Goal: Check status: Check status

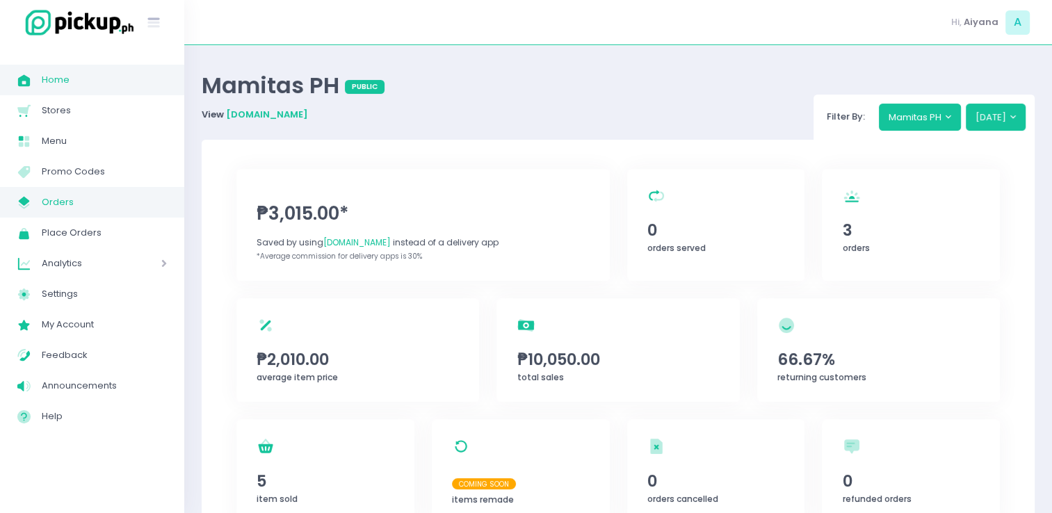
click at [62, 202] on span "Orders" at bounding box center [104, 202] width 125 height 18
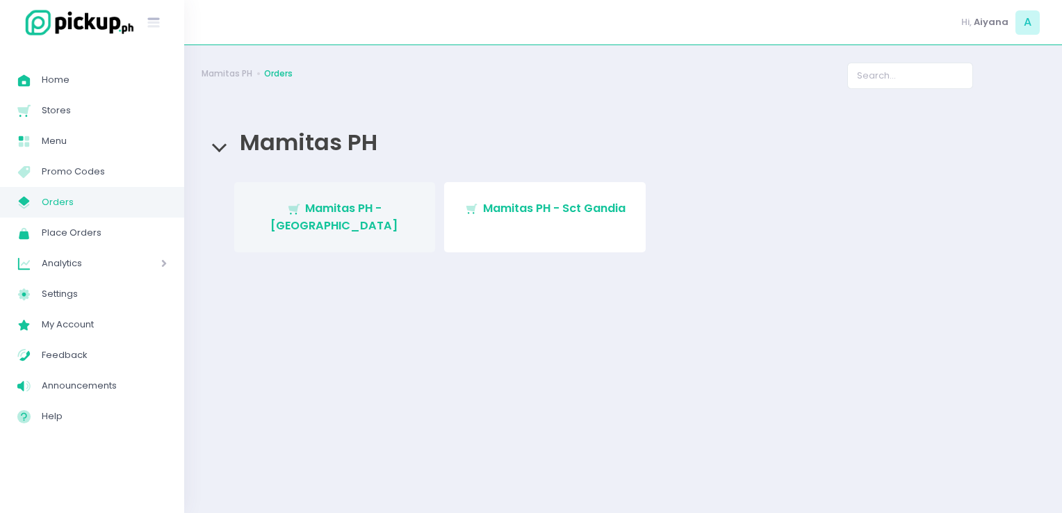
click at [284, 197] on link "Stockholm-icons / Shopping / Cart1 Created with Sketch. Mamitas PH - Blue Ridge" at bounding box center [335, 217] width 202 height 70
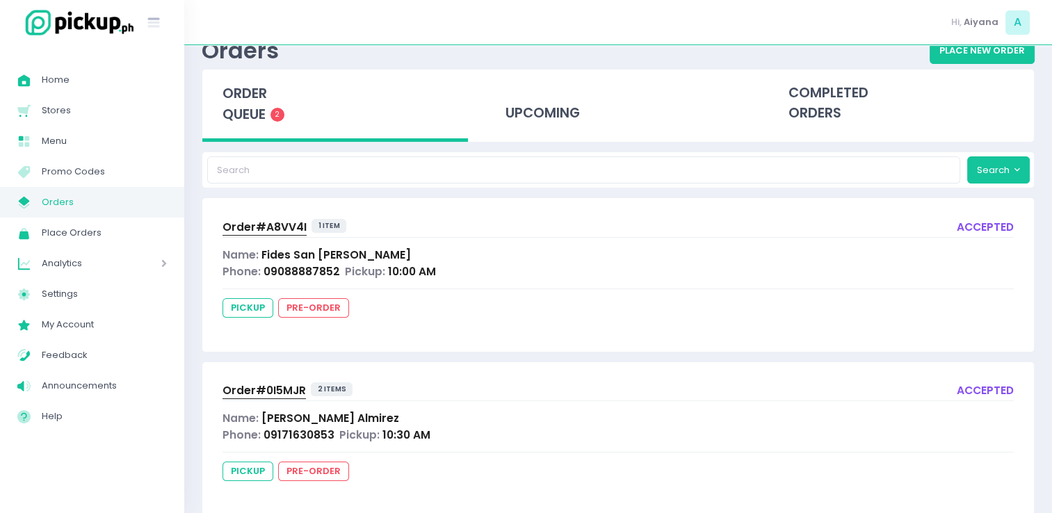
scroll to position [46, 0]
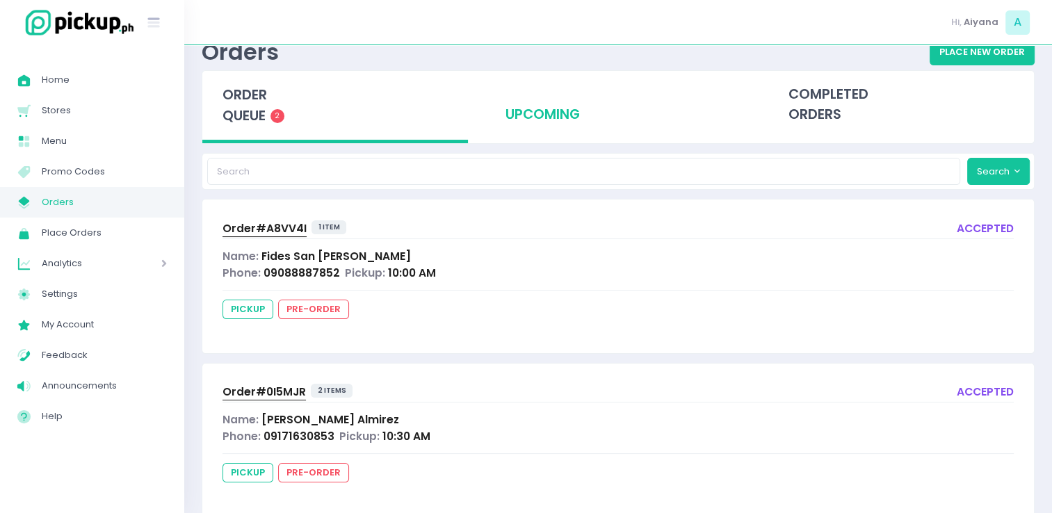
click at [559, 114] on div "upcoming" at bounding box center [618, 105] width 266 height 68
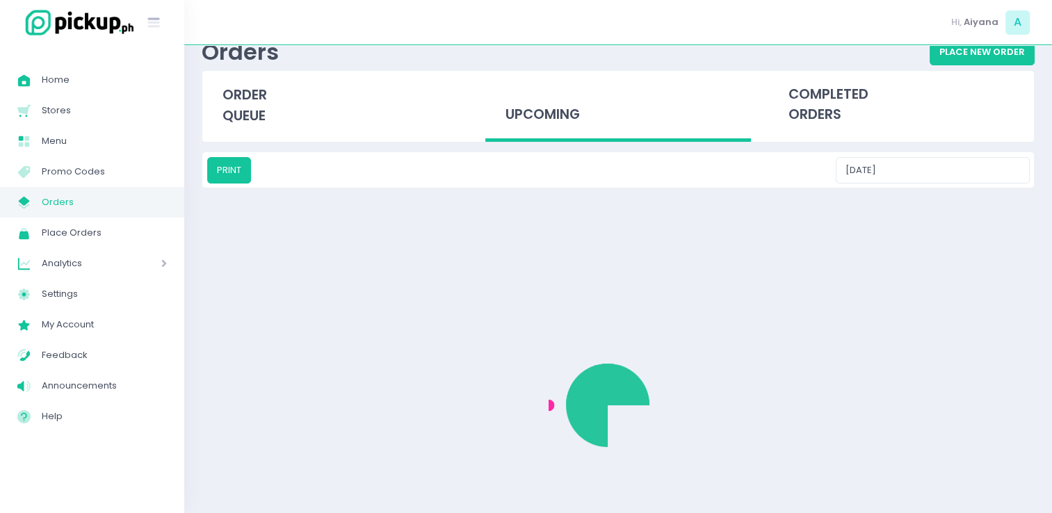
scroll to position [0, 0]
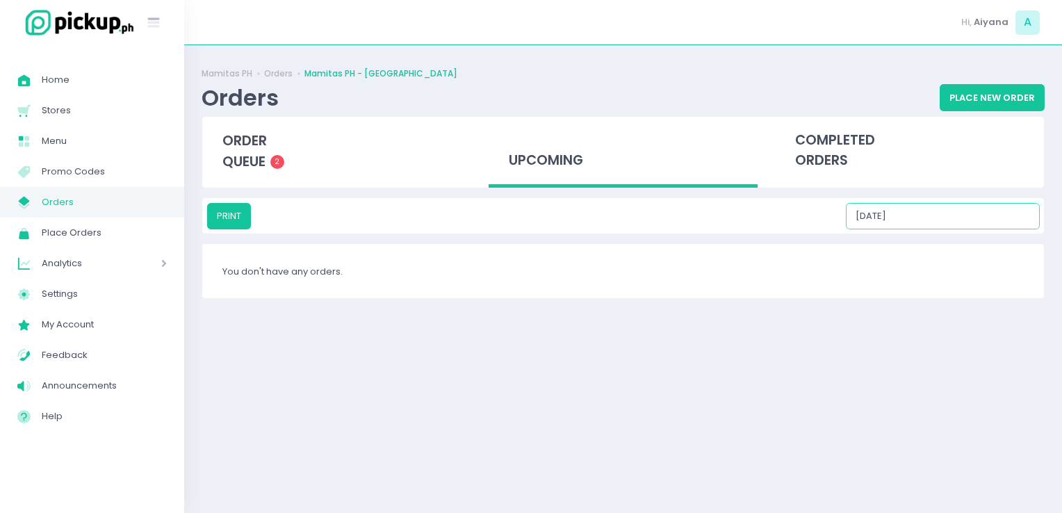
click at [940, 223] on input "09/07/2025" at bounding box center [943, 216] width 194 height 26
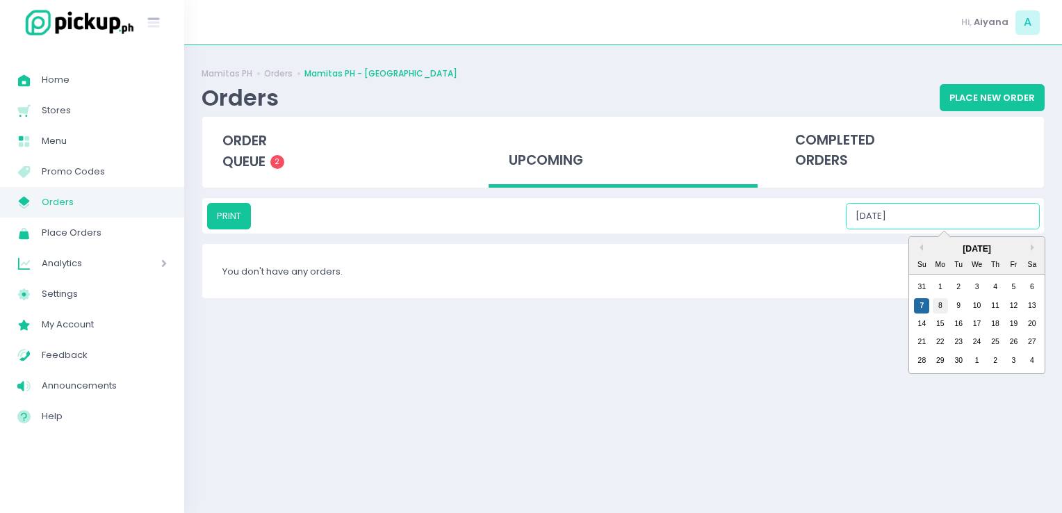
click at [943, 300] on div "8" at bounding box center [940, 305] width 15 height 15
click at [925, 206] on input "09/08/2025" at bounding box center [943, 216] width 194 height 26
click at [954, 306] on div "9" at bounding box center [958, 305] width 15 height 15
click at [943, 221] on input "09/09/2025" at bounding box center [943, 216] width 194 height 26
click at [974, 301] on div "10" at bounding box center [977, 305] width 15 height 15
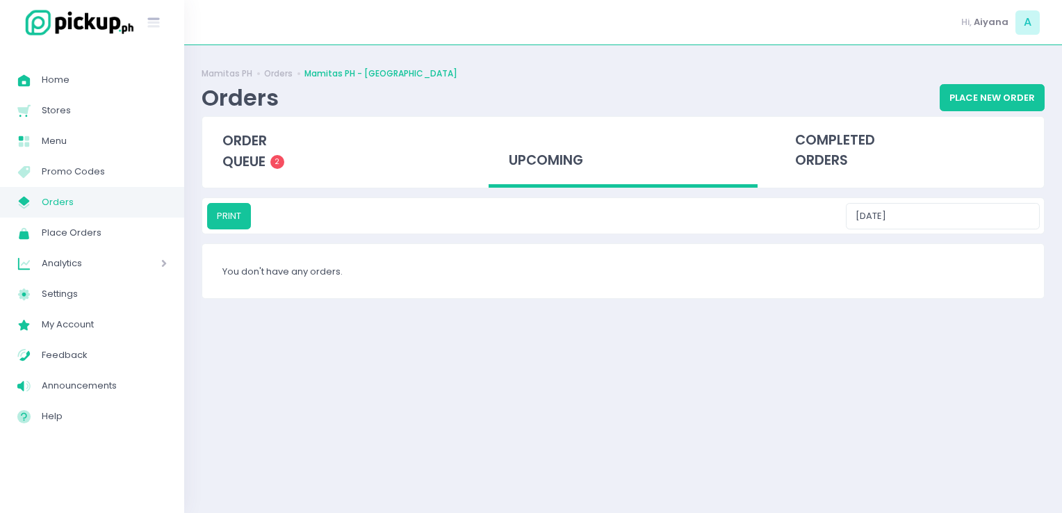
click at [951, 232] on div "PRINT 09/10/2025" at bounding box center [623, 215] width 842 height 35
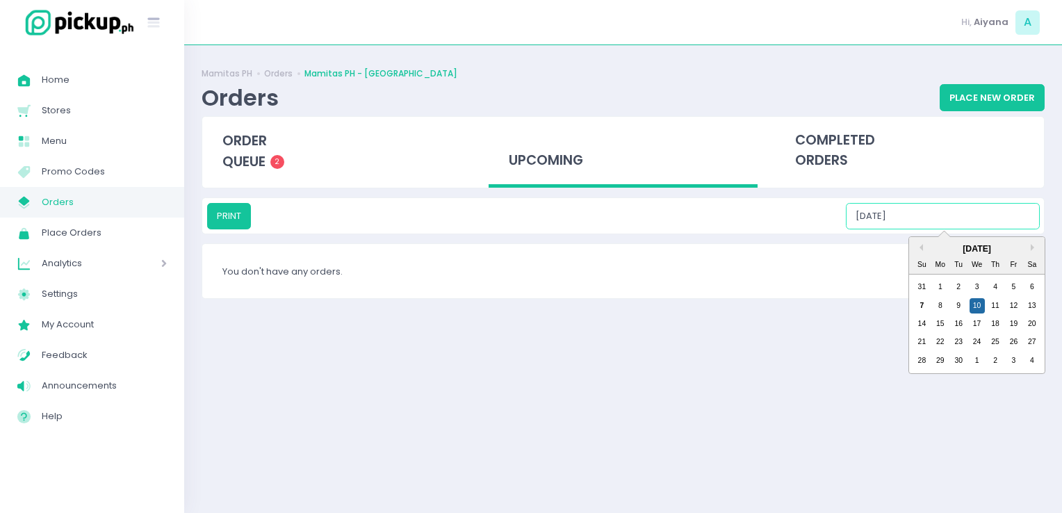
click at [948, 228] on input "09/10/2025" at bounding box center [943, 216] width 194 height 26
click at [1000, 309] on div "11" at bounding box center [995, 305] width 15 height 15
click at [935, 205] on input "09/11/2025" at bounding box center [943, 216] width 194 height 26
click at [1020, 305] on div "12" at bounding box center [1013, 305] width 15 height 15
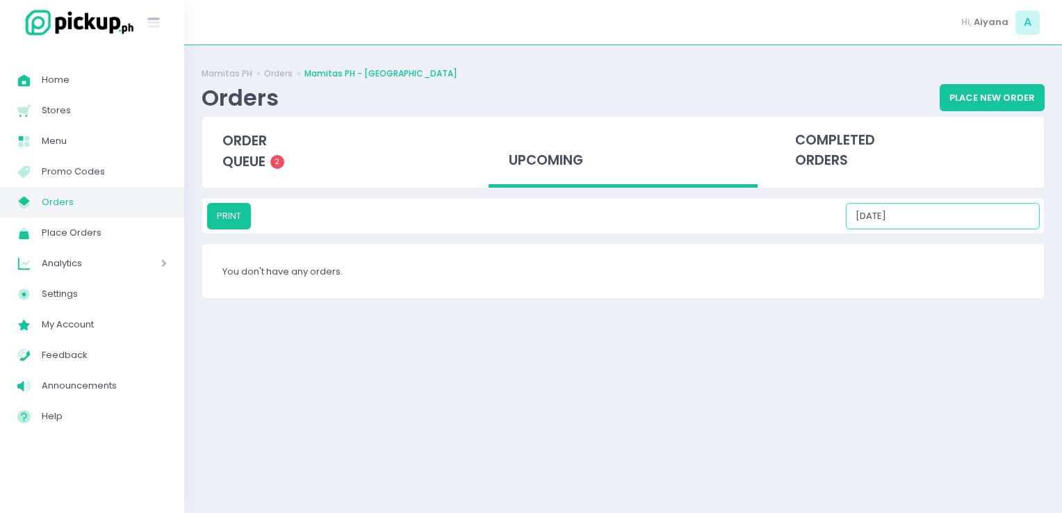
click at [955, 220] on input "09/12/2025" at bounding box center [943, 216] width 194 height 26
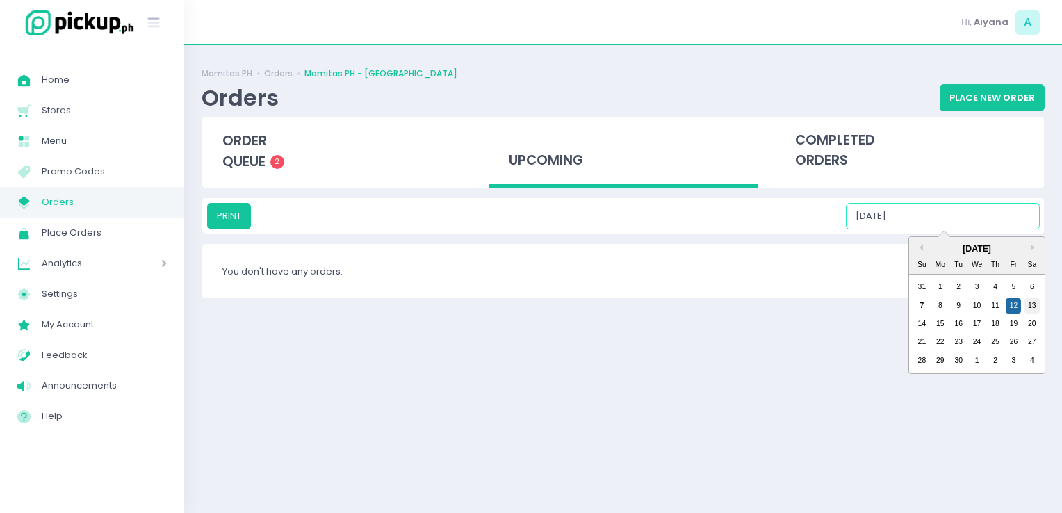
click at [1034, 305] on div "13" at bounding box center [1032, 305] width 15 height 15
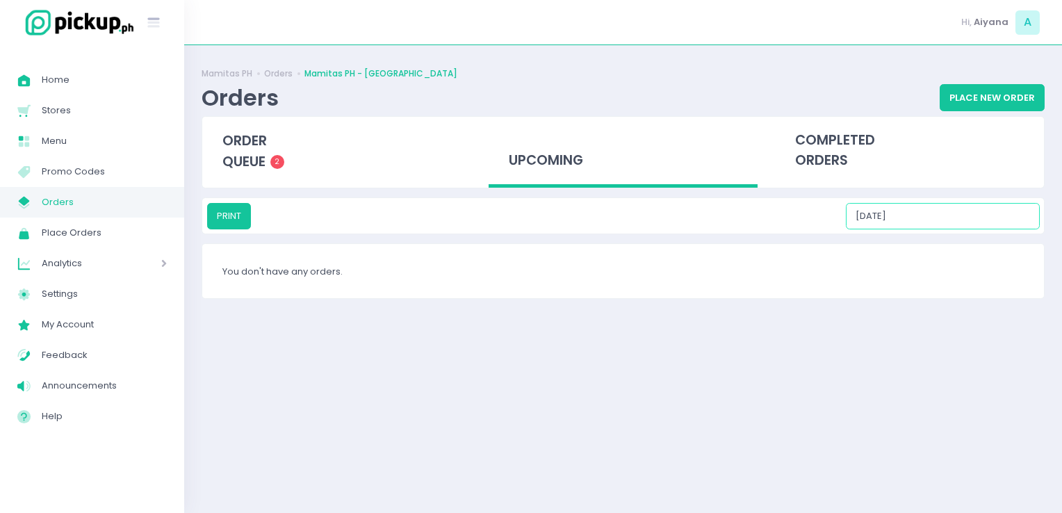
click at [929, 207] on input "09/13/2025" at bounding box center [943, 216] width 194 height 26
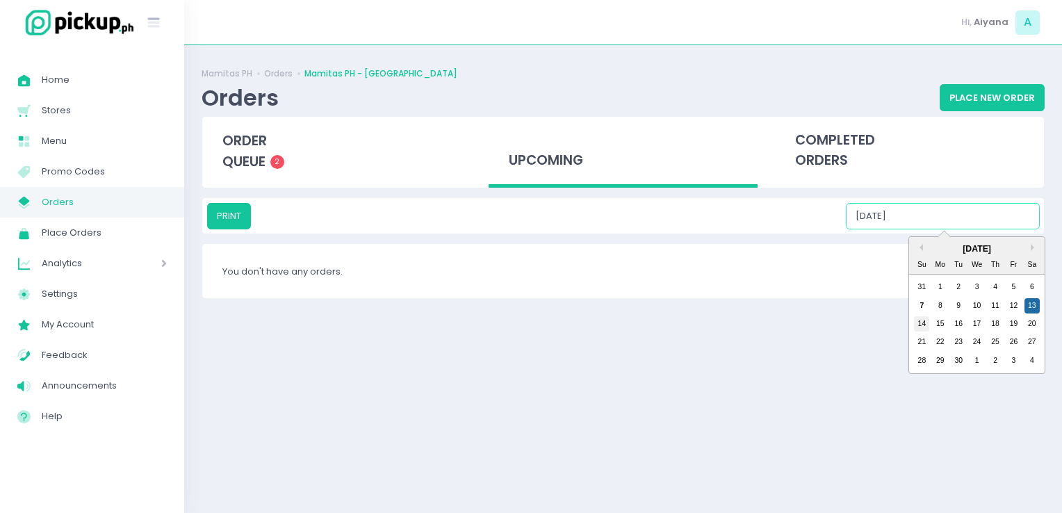
click at [925, 323] on div "14" at bounding box center [921, 323] width 15 height 15
click at [954, 210] on input "09/14/2025" at bounding box center [943, 216] width 194 height 26
click at [939, 333] on div "21 22 23 24 25 26 27" at bounding box center [977, 342] width 129 height 18
click at [939, 330] on div "15" at bounding box center [940, 323] width 15 height 15
click at [943, 213] on input "09/15/2025" at bounding box center [943, 216] width 194 height 26
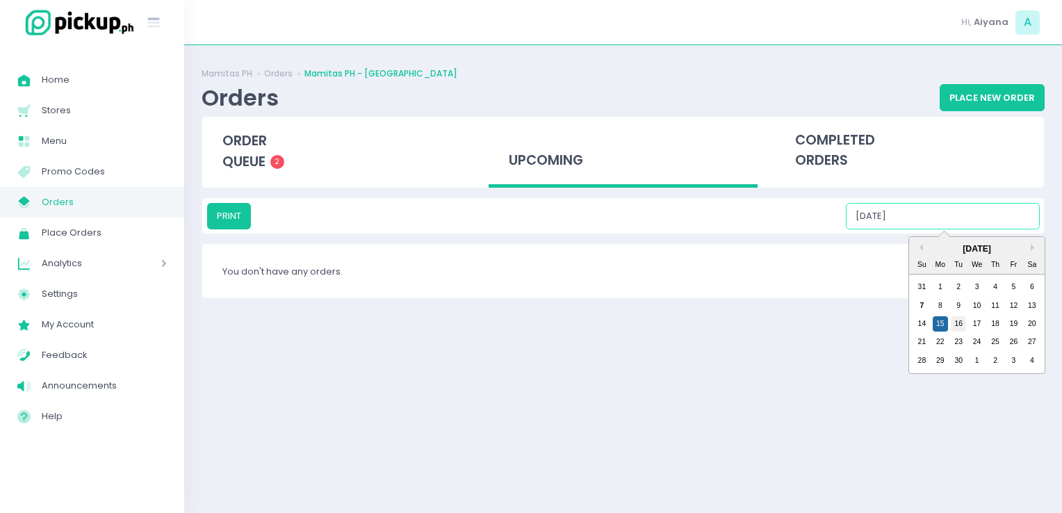
click at [952, 320] on div "16" at bounding box center [958, 323] width 15 height 15
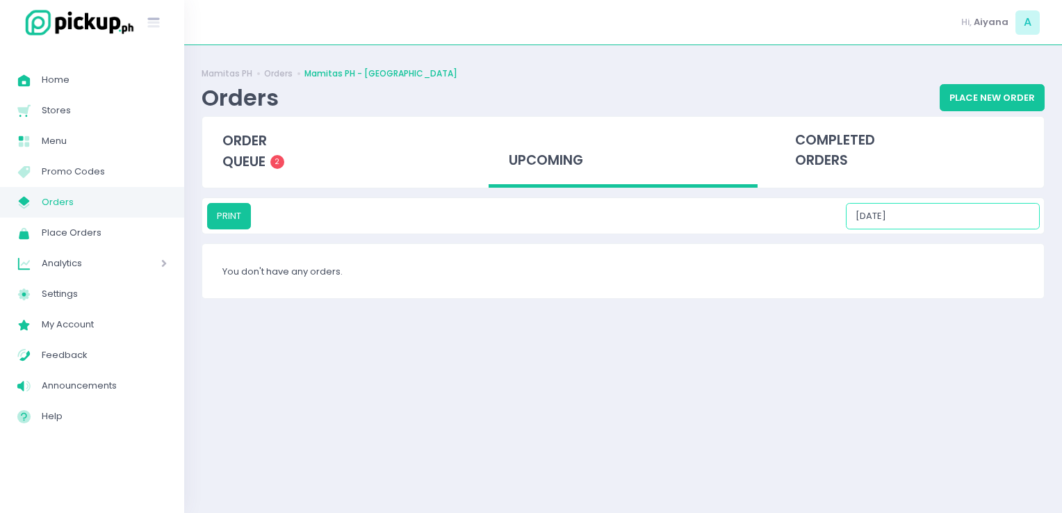
click at [936, 224] on input "09/16/2025" at bounding box center [943, 216] width 194 height 26
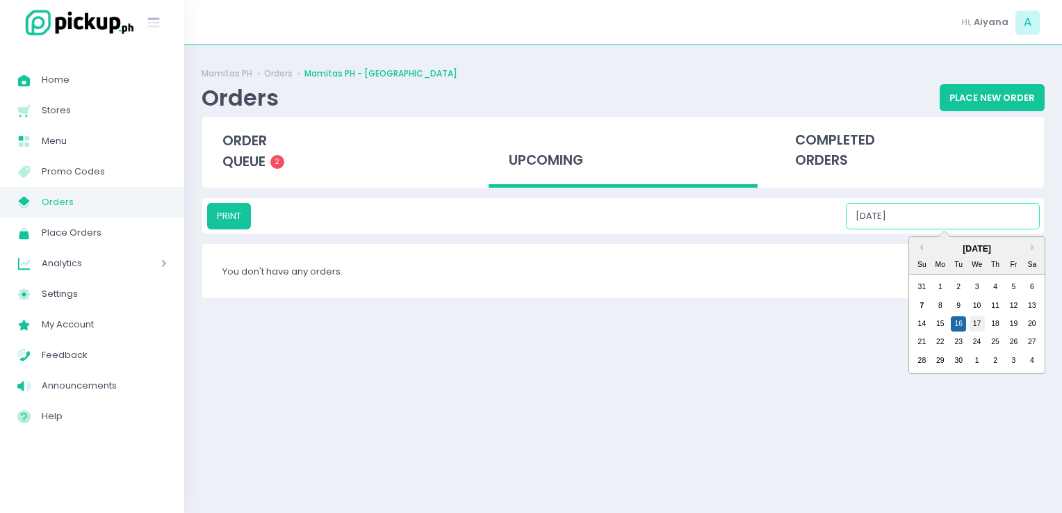
click at [979, 323] on div "17" at bounding box center [977, 323] width 15 height 15
click at [956, 220] on input "09/17/2025" at bounding box center [943, 216] width 194 height 26
click at [998, 320] on div "18" at bounding box center [995, 323] width 15 height 15
click at [950, 222] on input "09/18/2025" at bounding box center [943, 216] width 194 height 26
click at [1018, 320] on div "19" at bounding box center [1013, 323] width 15 height 15
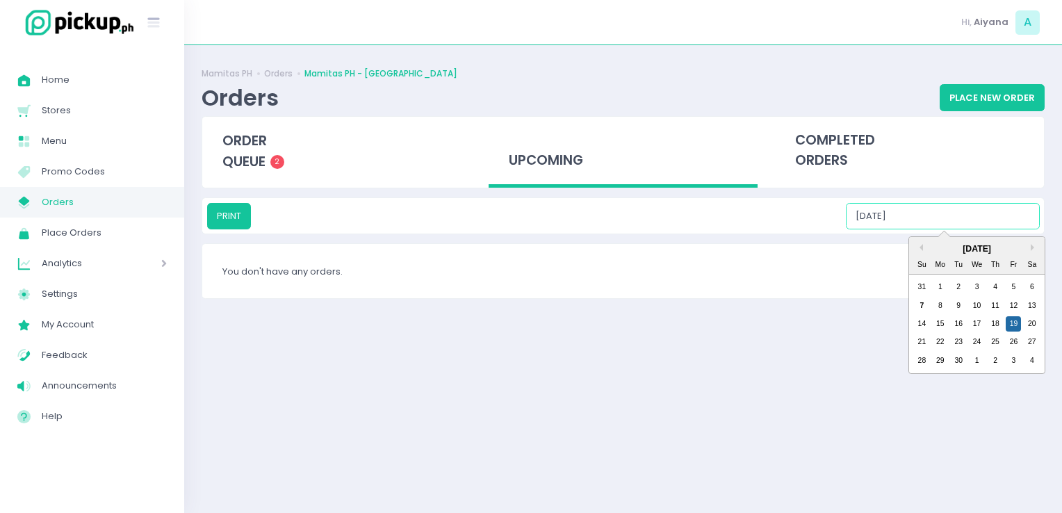
click at [952, 204] on input "09/19/2025" at bounding box center [943, 216] width 194 height 26
click at [1030, 326] on div "20" at bounding box center [1032, 323] width 15 height 15
click at [957, 215] on input "09/20/2025" at bounding box center [943, 216] width 194 height 26
click at [926, 339] on div "21" at bounding box center [921, 341] width 15 height 15
click at [954, 216] on input "09/21/2025" at bounding box center [943, 216] width 194 height 26
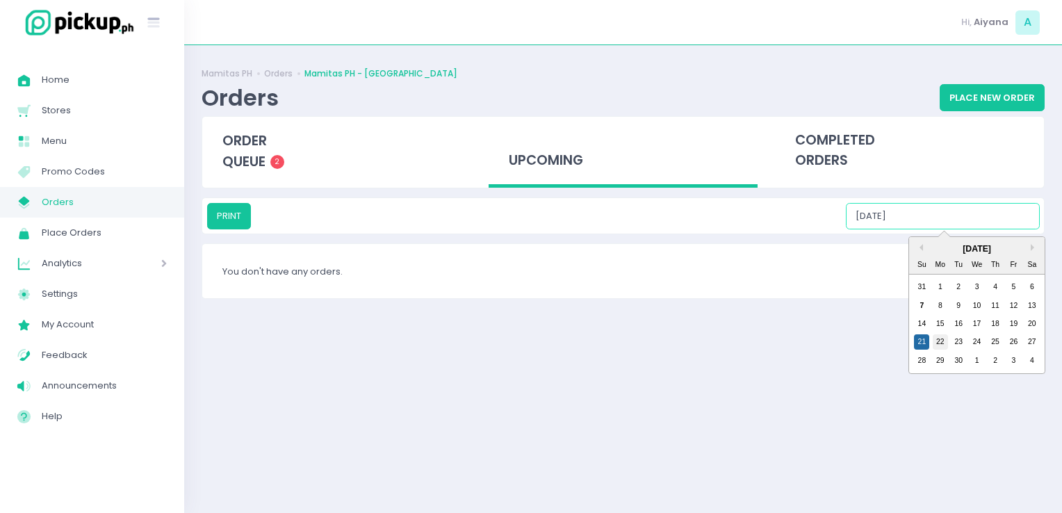
click at [936, 339] on div "22" at bounding box center [940, 341] width 15 height 15
click at [934, 210] on input "09/22/2025" at bounding box center [943, 216] width 194 height 26
click at [954, 339] on div "23" at bounding box center [958, 341] width 15 height 15
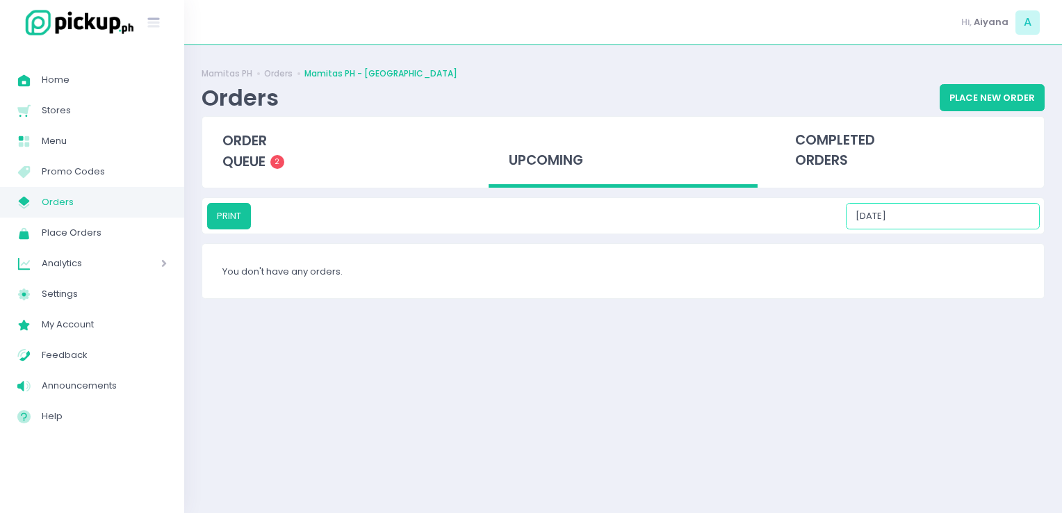
click at [932, 224] on input "09/23/2025" at bounding box center [943, 216] width 194 height 26
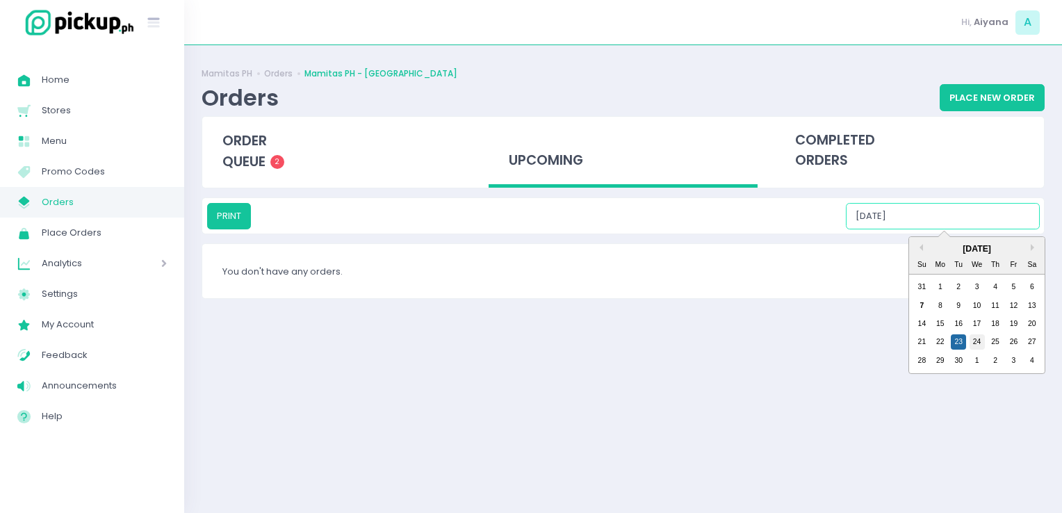
click at [975, 341] on div "24" at bounding box center [977, 341] width 15 height 15
click at [947, 221] on input "09/24/2025" at bounding box center [943, 216] width 194 height 26
click at [994, 343] on div "25" at bounding box center [995, 341] width 15 height 15
click at [944, 214] on input "09/25/2025" at bounding box center [943, 216] width 194 height 26
click at [1010, 346] on div "26" at bounding box center [1013, 341] width 15 height 15
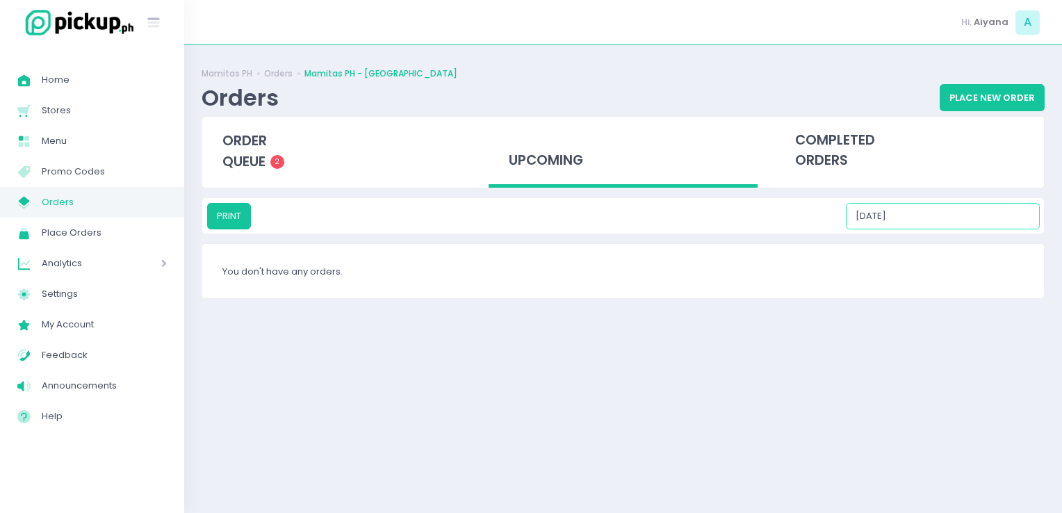
click at [952, 216] on input "09/26/2025" at bounding box center [943, 216] width 194 height 26
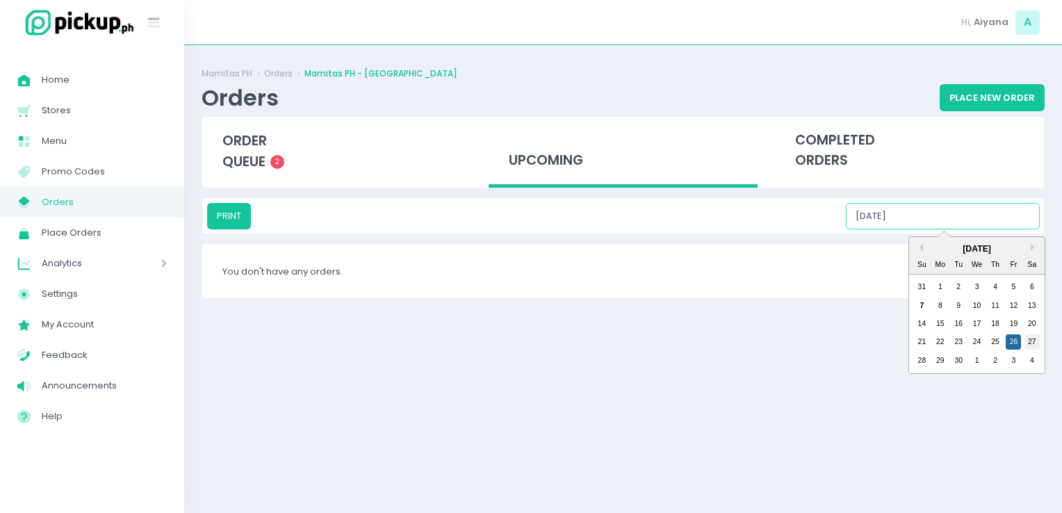
click at [1033, 343] on div "27" at bounding box center [1032, 341] width 15 height 15
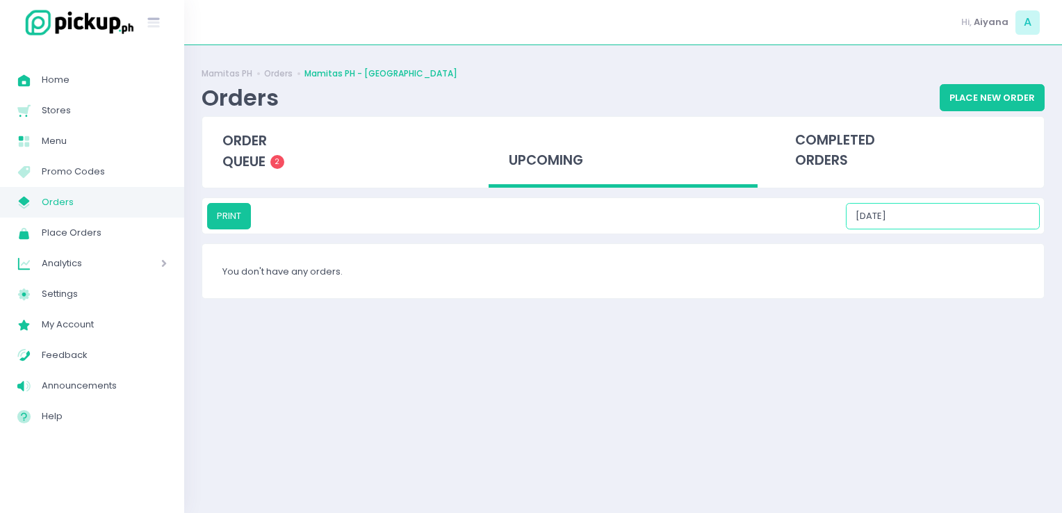
click at [944, 213] on input "09/27/2025" at bounding box center [943, 216] width 194 height 26
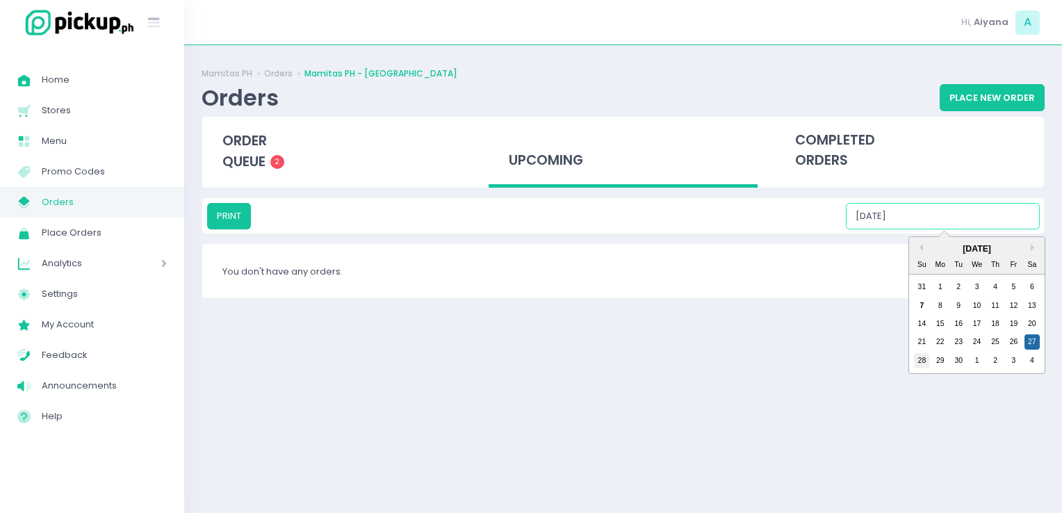
click at [922, 357] on div "28" at bounding box center [921, 360] width 15 height 15
click at [925, 219] on input "09/28/2025" at bounding box center [943, 216] width 194 height 26
click at [937, 363] on div "29" at bounding box center [940, 360] width 15 height 15
click at [930, 207] on input "09/29/2025" at bounding box center [943, 216] width 194 height 26
click at [959, 360] on div "30" at bounding box center [958, 360] width 15 height 15
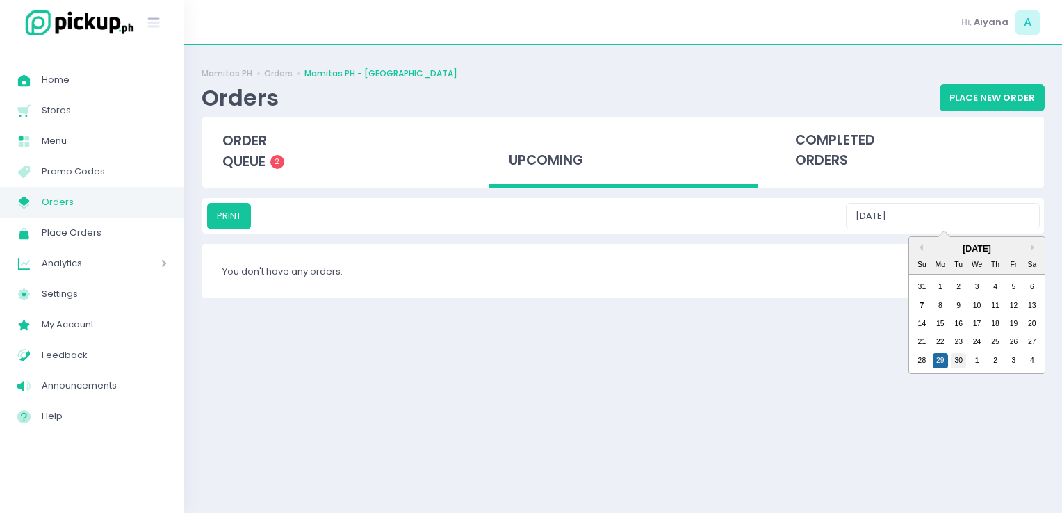
type input "09/30/2025"
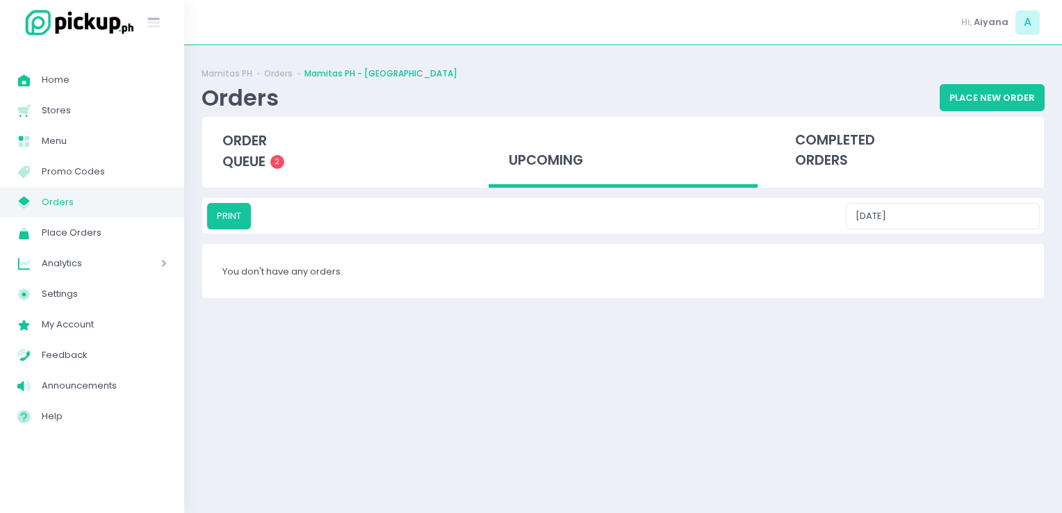
click at [133, 195] on span "Orders" at bounding box center [104, 202] width 125 height 18
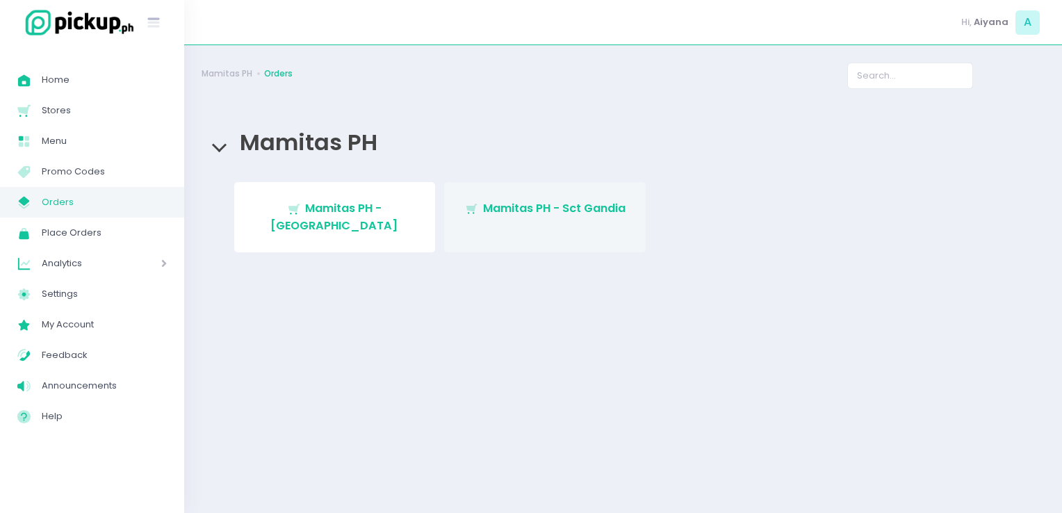
click at [544, 227] on link "Stockholm-icons / Shopping / Cart1 Created with Sketch. Mamitas PH - Sct Gandia" at bounding box center [545, 217] width 202 height 70
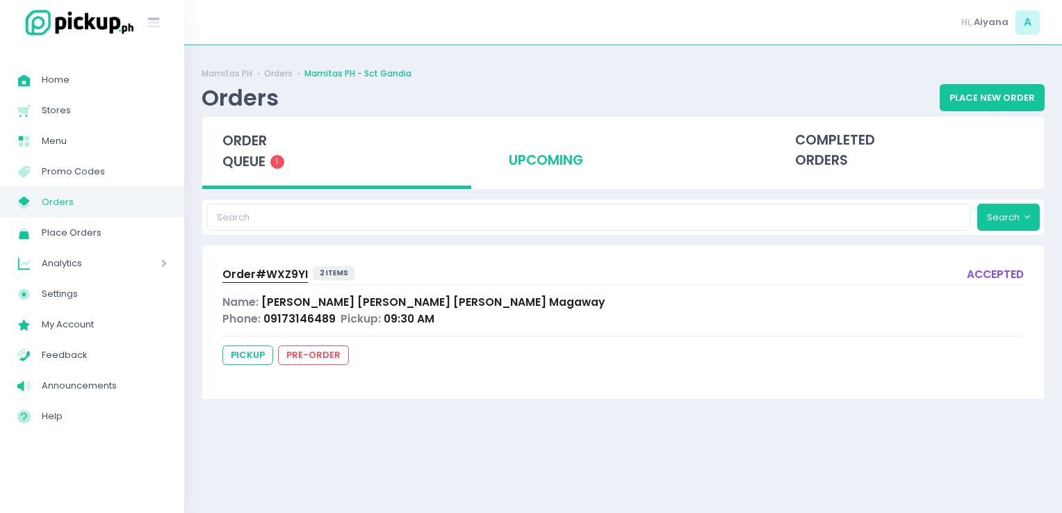
click at [549, 179] on div "upcoming" at bounding box center [623, 151] width 269 height 68
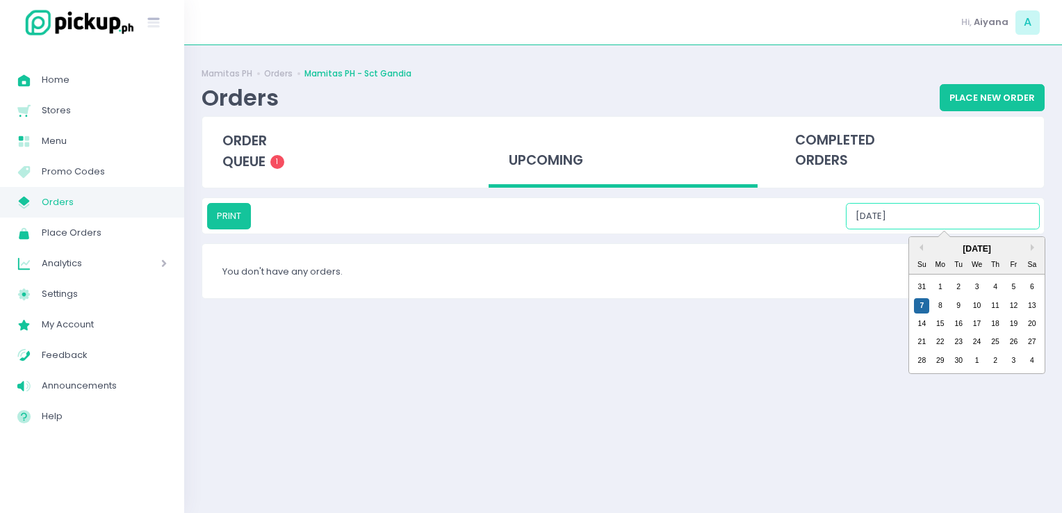
click at [956, 216] on input "09/07/2025" at bounding box center [943, 216] width 194 height 26
click at [942, 307] on div "8" at bounding box center [940, 305] width 15 height 15
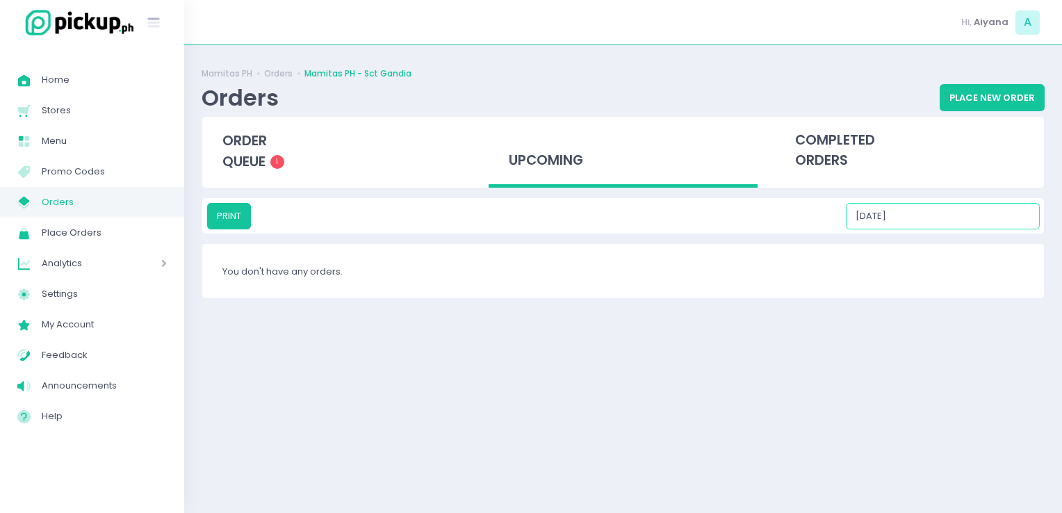
click at [943, 227] on input "09/08/2025" at bounding box center [943, 216] width 194 height 26
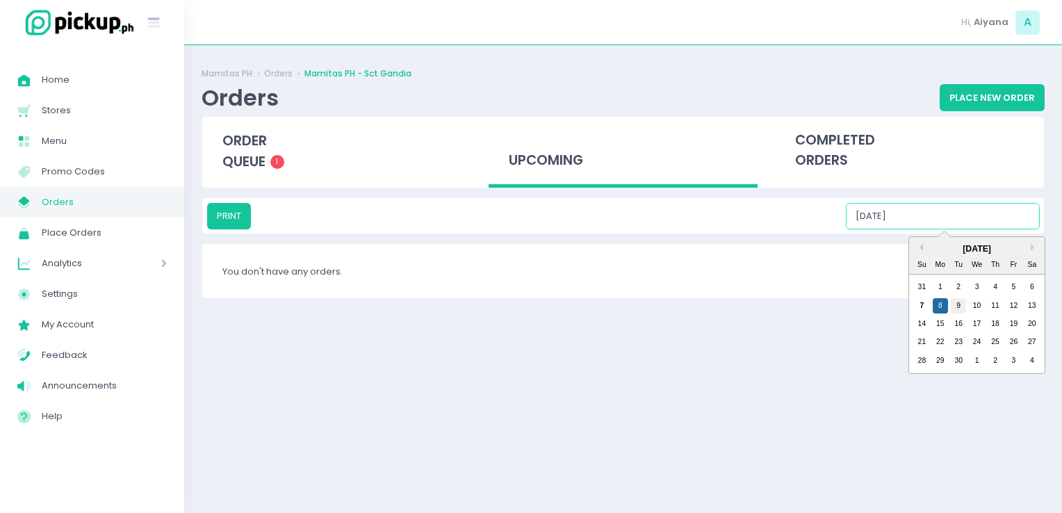
click at [961, 305] on div "9" at bounding box center [958, 305] width 15 height 15
click at [939, 213] on input "09/09/2025" at bounding box center [943, 216] width 194 height 26
click at [979, 305] on div "10" at bounding box center [977, 305] width 15 height 15
click at [938, 222] on input "09/10/2025" at bounding box center [943, 216] width 194 height 26
click at [998, 302] on div "11" at bounding box center [995, 305] width 15 height 15
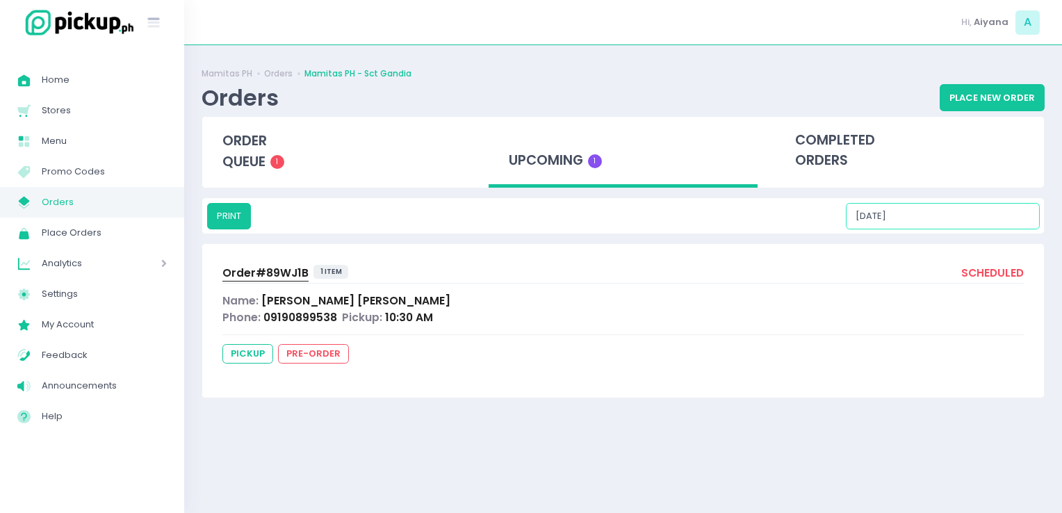
click at [952, 210] on input "09/11/2025" at bounding box center [943, 216] width 194 height 26
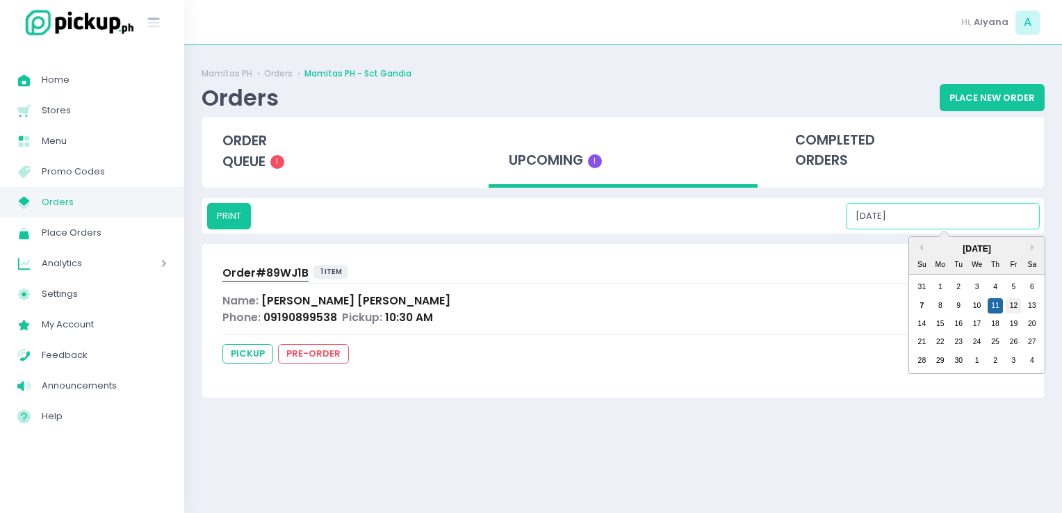
click at [1016, 305] on div "12" at bounding box center [1013, 305] width 15 height 15
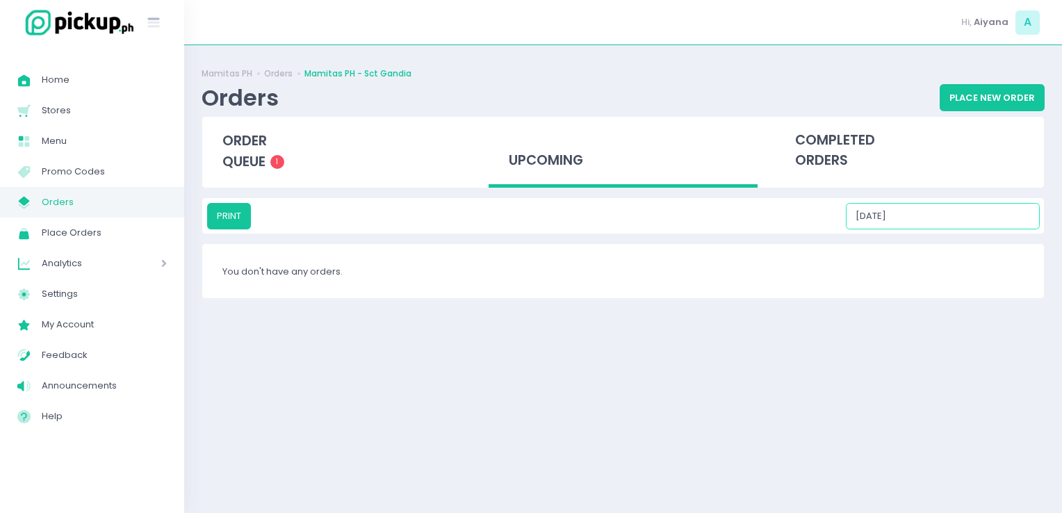
click at [939, 216] on input "09/12/2025" at bounding box center [943, 216] width 194 height 26
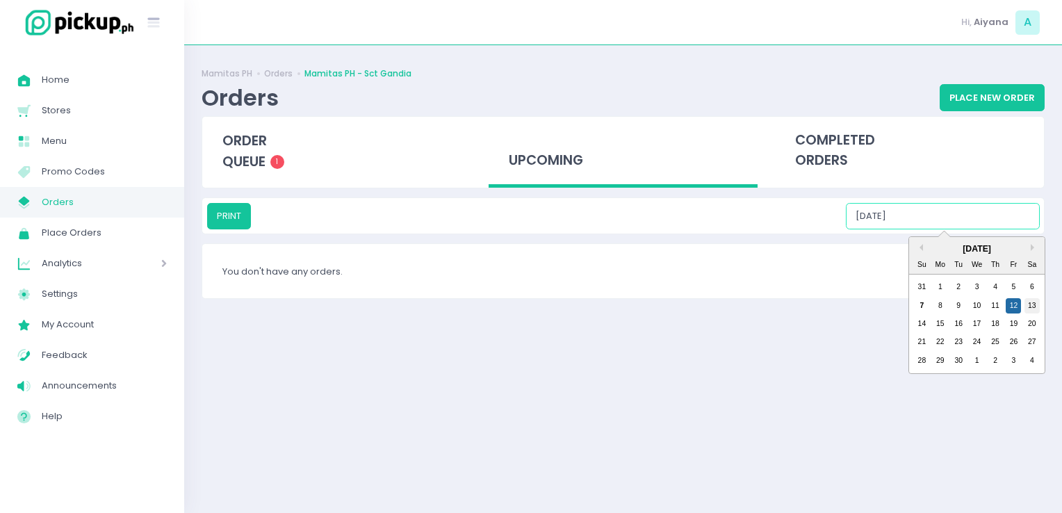
click at [1035, 302] on div "13" at bounding box center [1032, 305] width 15 height 15
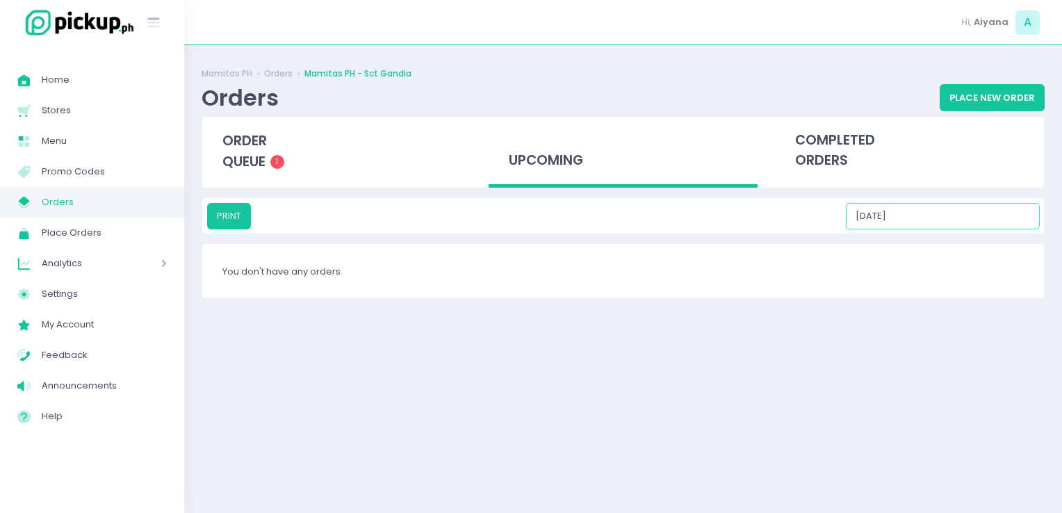
click at [948, 208] on input "09/13/2025" at bounding box center [943, 216] width 194 height 26
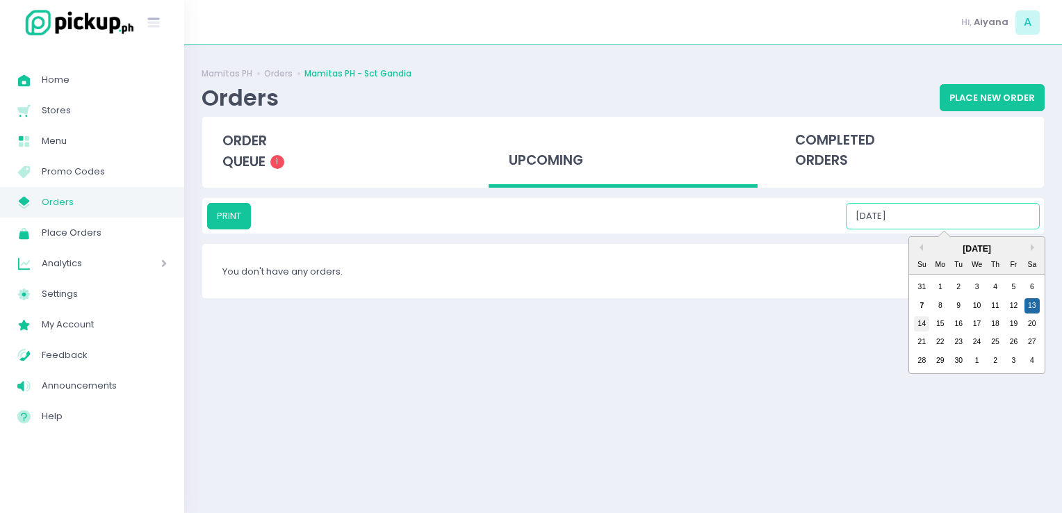
click at [919, 327] on div "14" at bounding box center [921, 323] width 15 height 15
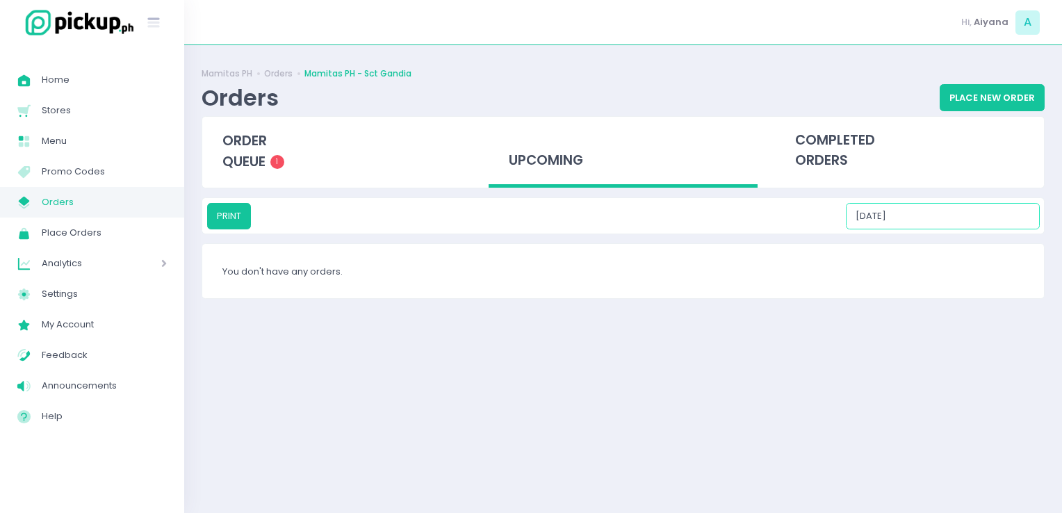
click at [937, 213] on input "09/14/2025" at bounding box center [943, 216] width 194 height 26
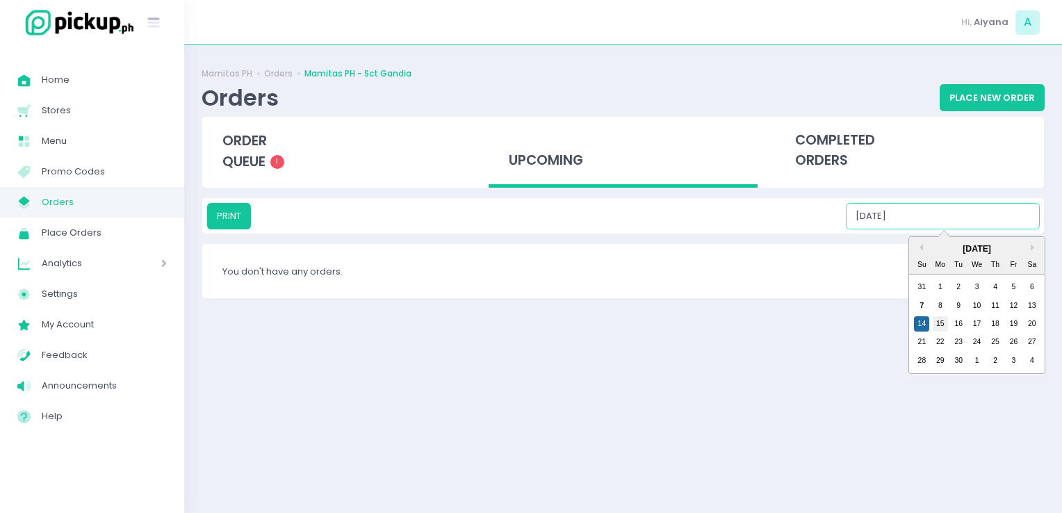
click at [940, 328] on div "15" at bounding box center [940, 323] width 15 height 15
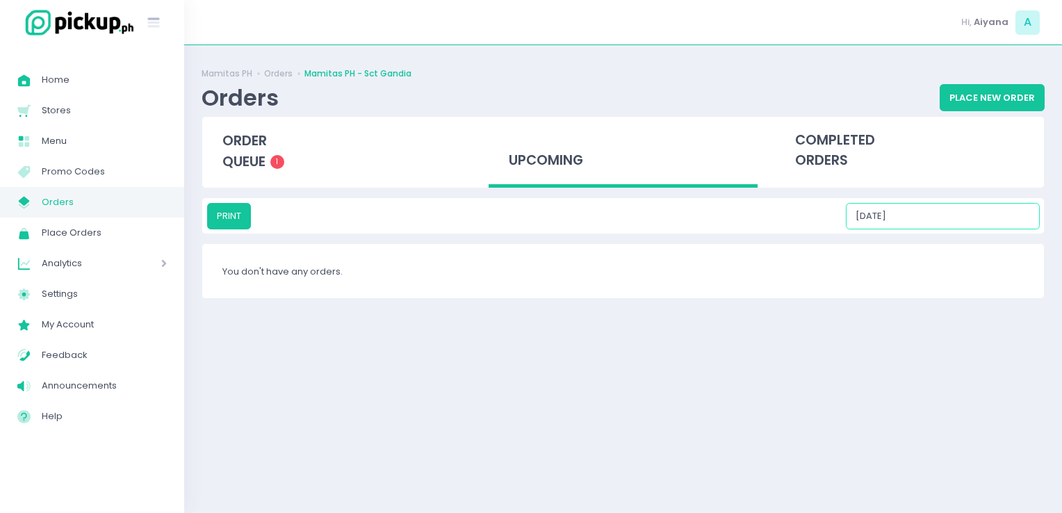
click at [929, 221] on input "09/15/2025" at bounding box center [943, 216] width 194 height 26
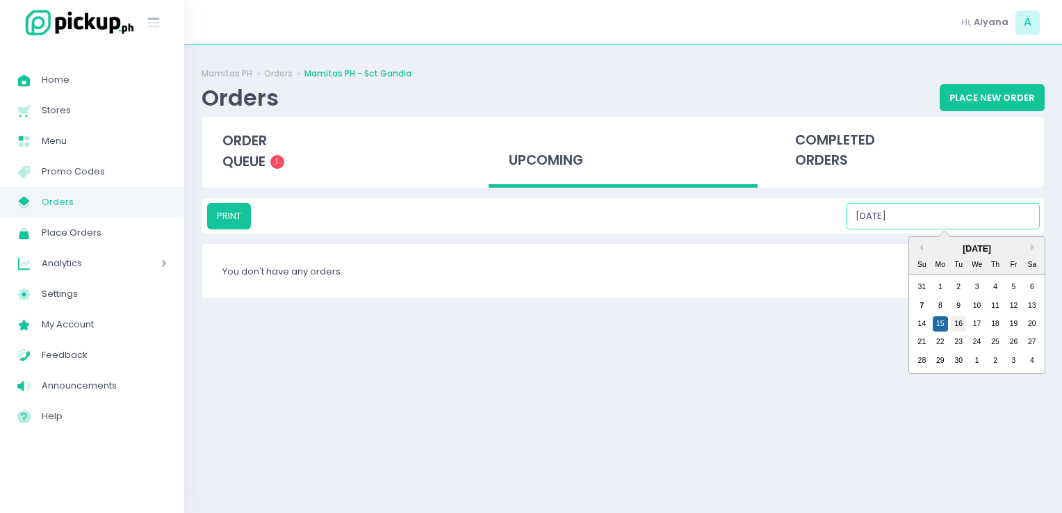
click at [957, 330] on div "16" at bounding box center [958, 323] width 15 height 15
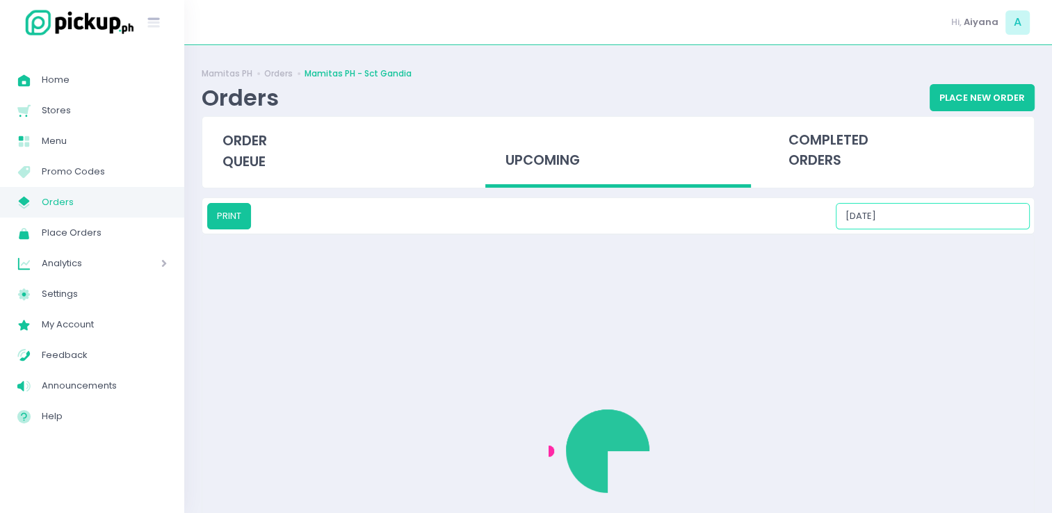
click at [958, 218] on input "09/16/2025" at bounding box center [933, 216] width 194 height 26
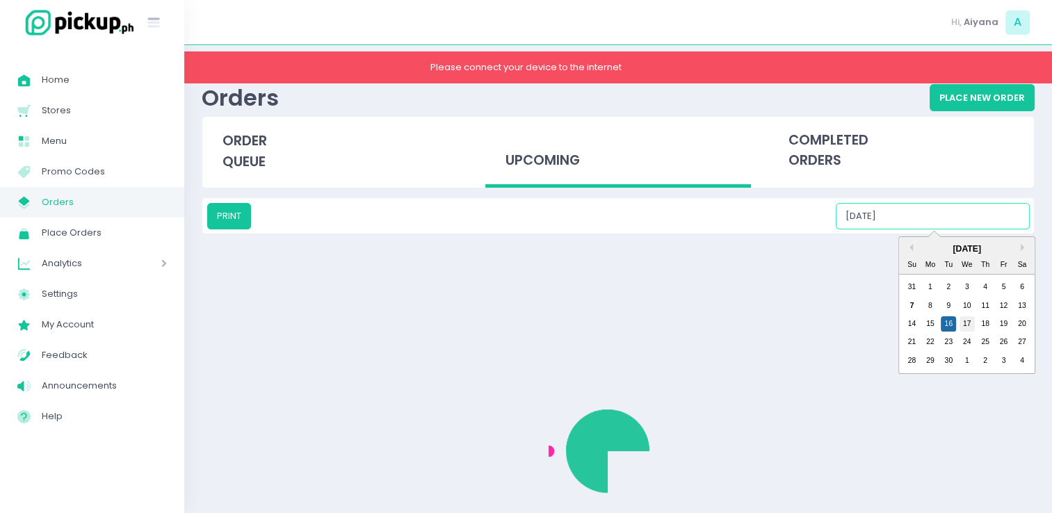
click at [969, 321] on div "17" at bounding box center [966, 323] width 15 height 15
type input "09/17/2025"
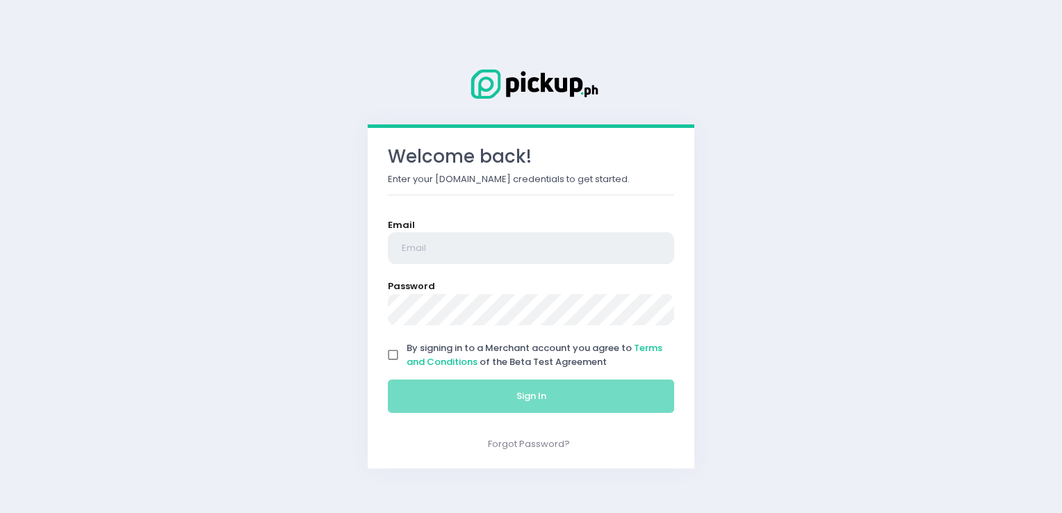
click at [516, 245] on input "email" at bounding box center [531, 248] width 286 height 32
type input "aiyanarenavaldez@gmail.com"
click at [387, 346] on input "By signing in to a Merchant account you agree to Terms and Conditions of the Be…" at bounding box center [393, 355] width 26 height 26
checkbox input "true"
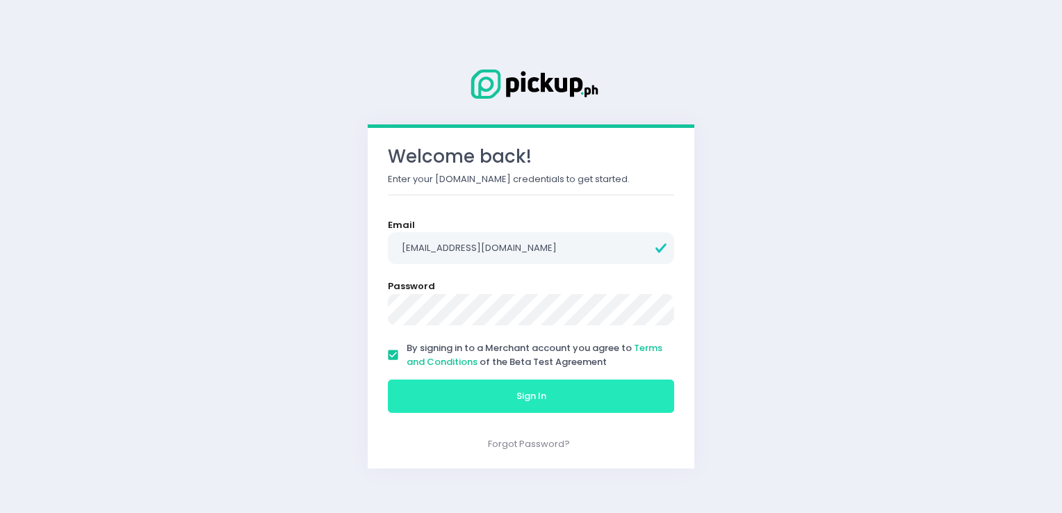
click at [443, 401] on button "Sign In" at bounding box center [531, 396] width 286 height 33
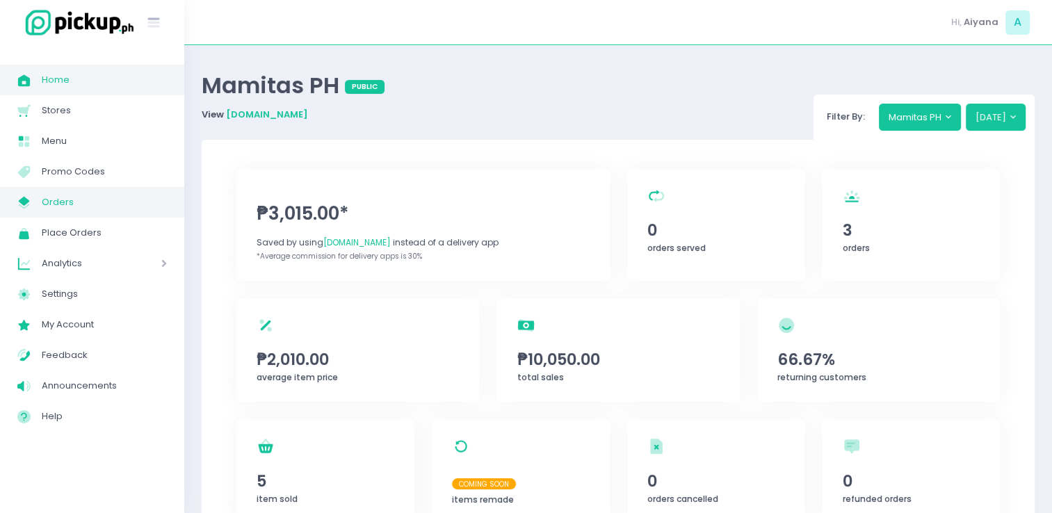
click at [96, 199] on span "Orders" at bounding box center [104, 202] width 125 height 18
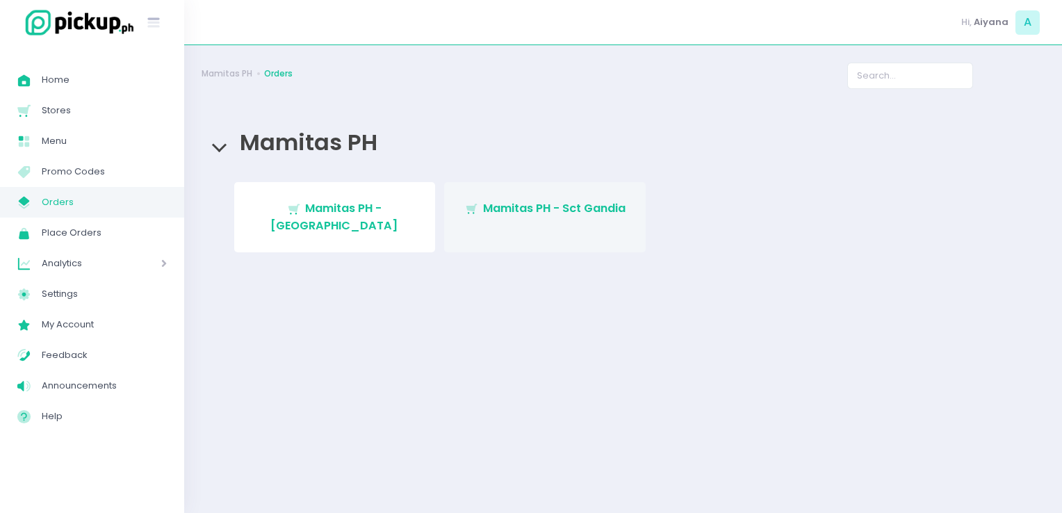
click at [512, 228] on link "Stockholm-icons / Shopping / Cart1 Created with Sketch. Mamitas PH - Sct Gandia" at bounding box center [545, 217] width 202 height 70
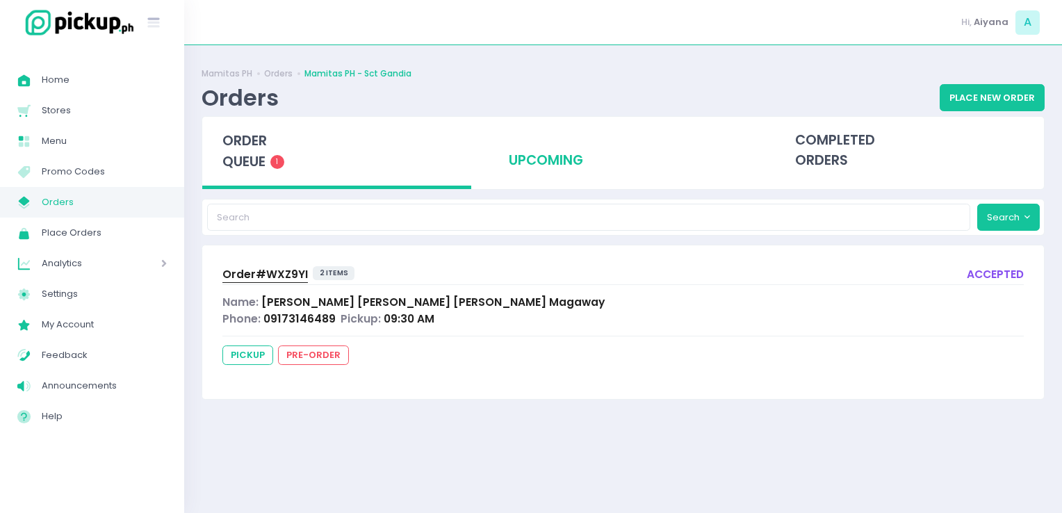
click at [559, 152] on div "upcoming" at bounding box center [623, 151] width 269 height 68
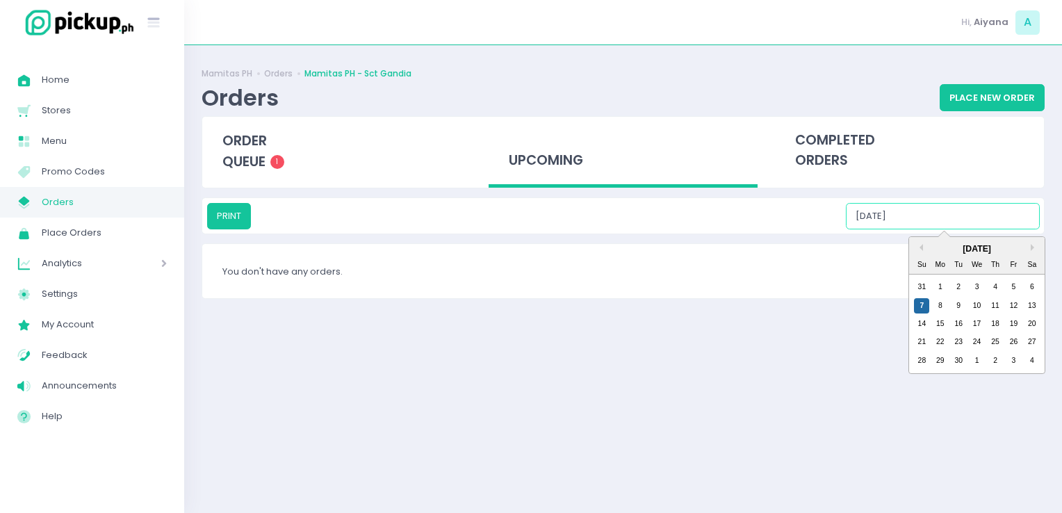
click at [1016, 221] on input "09/07/2025" at bounding box center [943, 216] width 194 height 26
click at [980, 300] on div "10" at bounding box center [977, 305] width 15 height 15
click at [944, 217] on input "09/10/2025" at bounding box center [943, 216] width 194 height 26
click at [1001, 309] on div "11" at bounding box center [995, 305] width 15 height 15
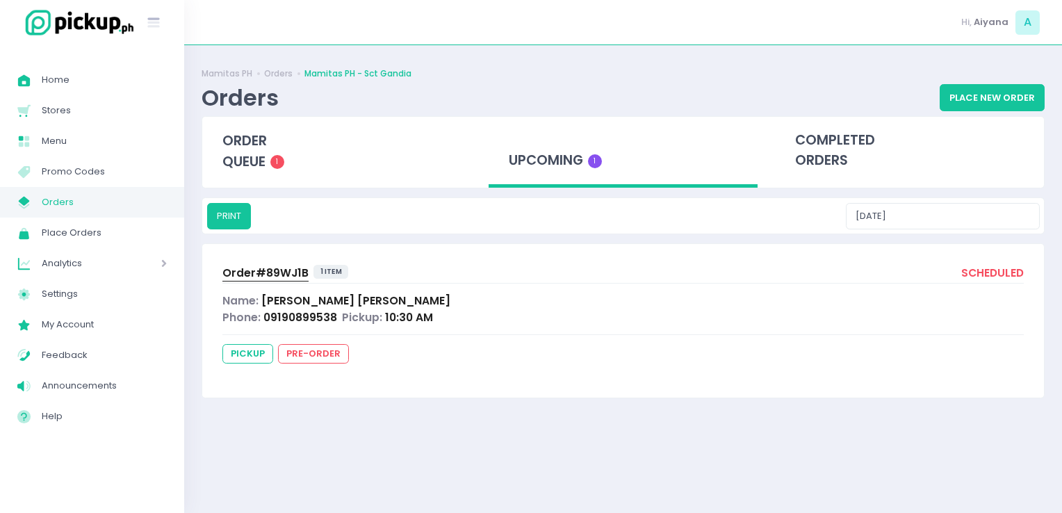
click at [951, 195] on div "Mamitas PH Orders Mamitas PH - Sct Gandia Orders Place New Order order queue 1 …" at bounding box center [623, 279] width 878 height 433
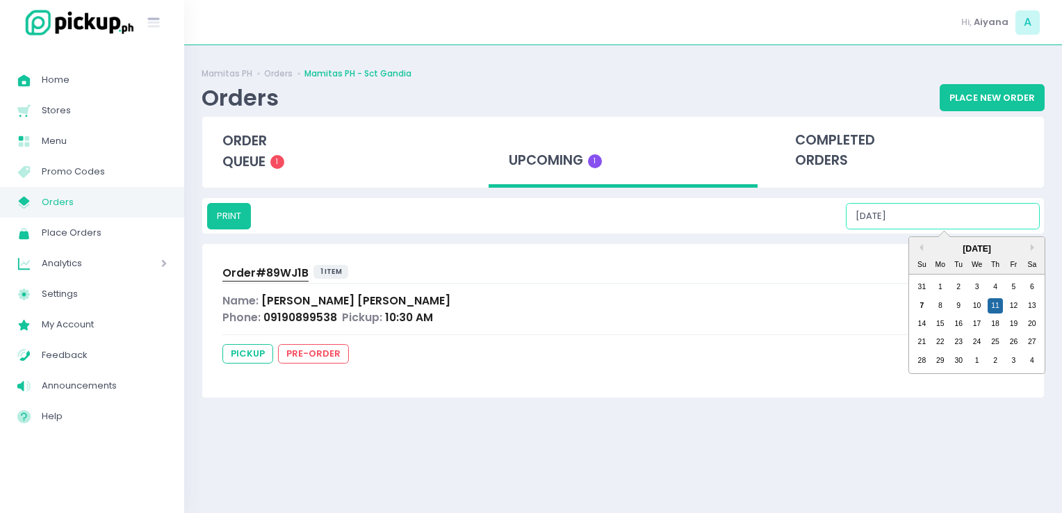
click at [932, 222] on input "09/11/2025" at bounding box center [943, 216] width 194 height 26
click at [1012, 305] on div "12" at bounding box center [1013, 305] width 15 height 15
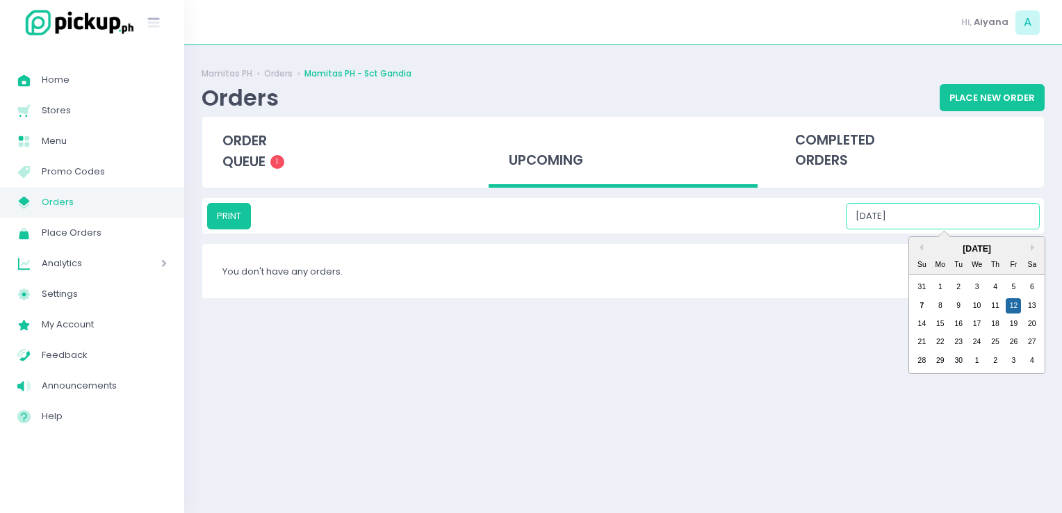
click at [943, 227] on input "09/12/2025" at bounding box center [943, 216] width 194 height 26
click at [1030, 307] on div "13" at bounding box center [1032, 305] width 15 height 15
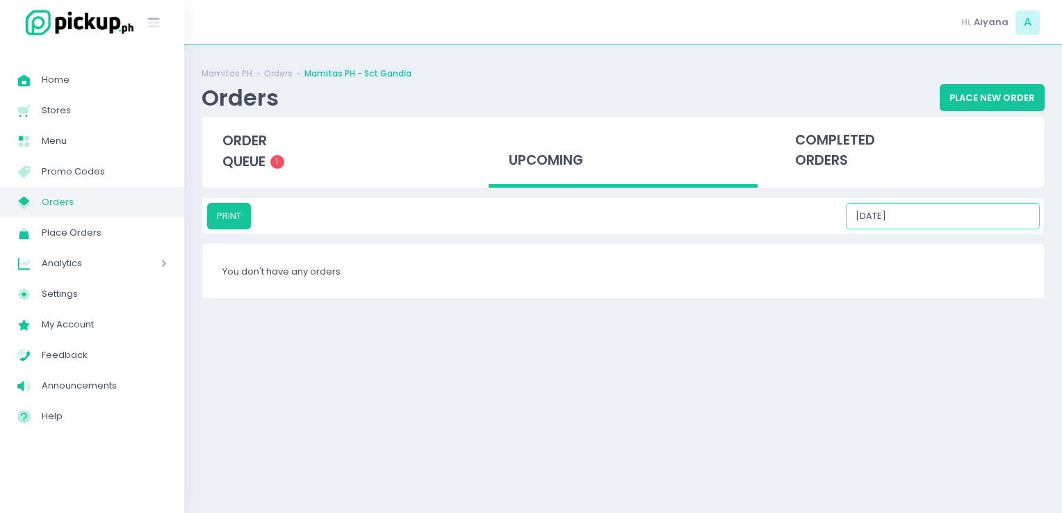
click at [948, 206] on input "09/13/2025" at bounding box center [943, 216] width 194 height 26
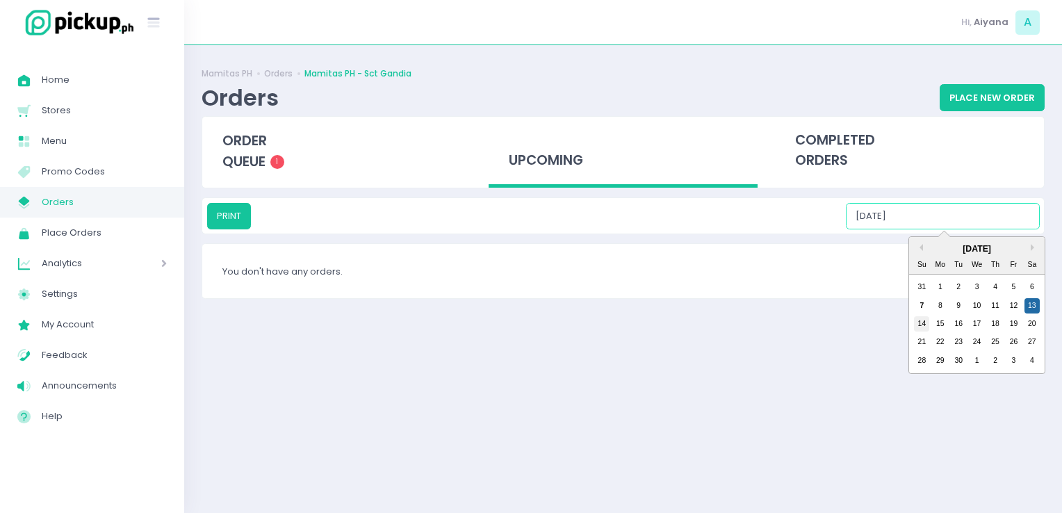
click at [917, 329] on div "14" at bounding box center [921, 323] width 15 height 15
click at [928, 211] on input "09/14/2025" at bounding box center [943, 216] width 194 height 26
click at [941, 331] on div "14 15 16 17 18 19 20" at bounding box center [977, 324] width 129 height 18
click at [941, 324] on div "15" at bounding box center [940, 323] width 15 height 15
click at [943, 227] on input "09/15/2025" at bounding box center [943, 216] width 194 height 26
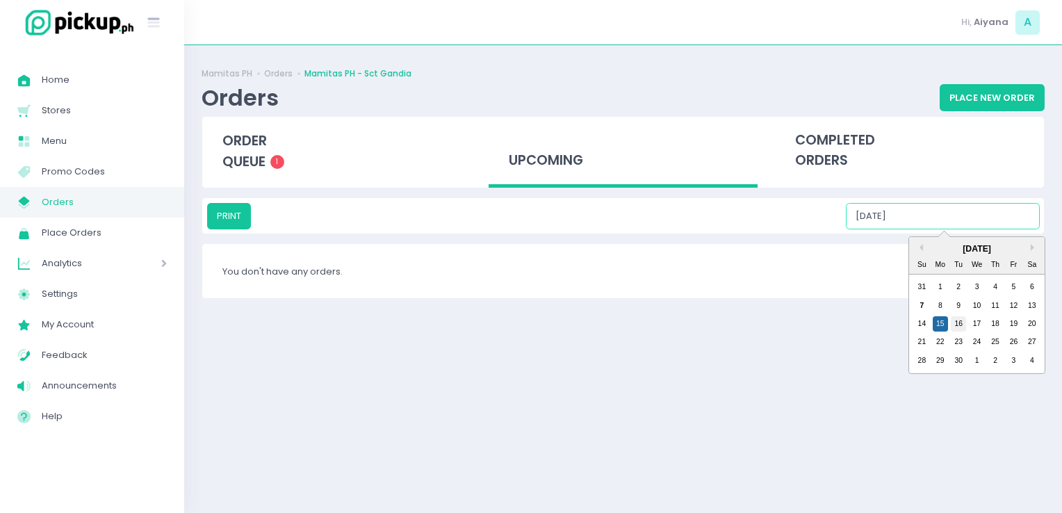
click at [960, 324] on div "16" at bounding box center [958, 323] width 15 height 15
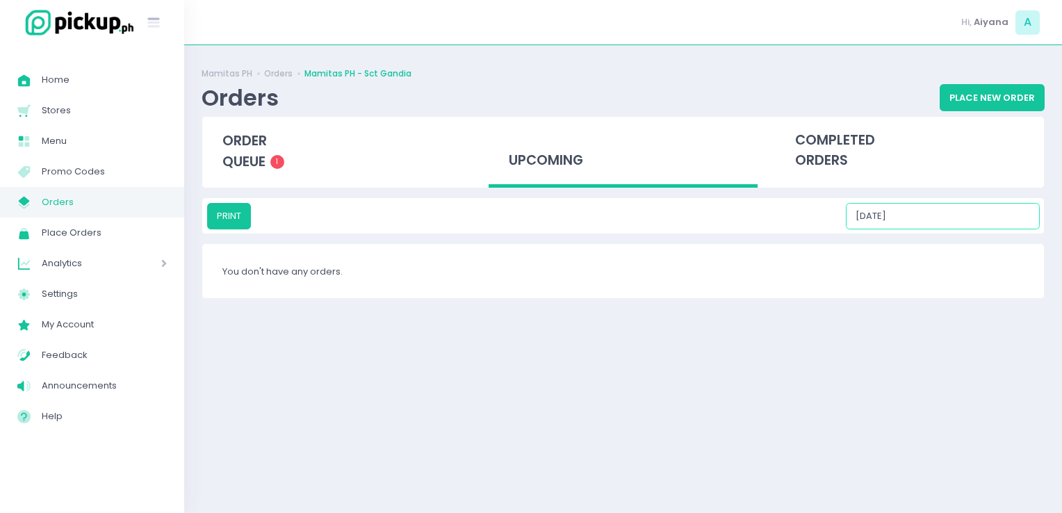
click at [946, 218] on input "09/16/2025" at bounding box center [943, 216] width 194 height 26
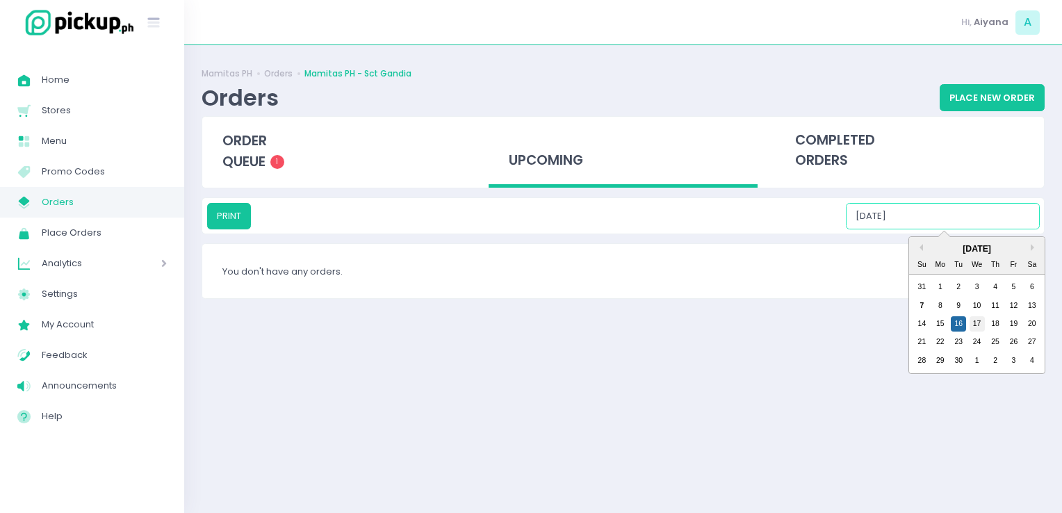
click at [980, 327] on div "17" at bounding box center [977, 323] width 15 height 15
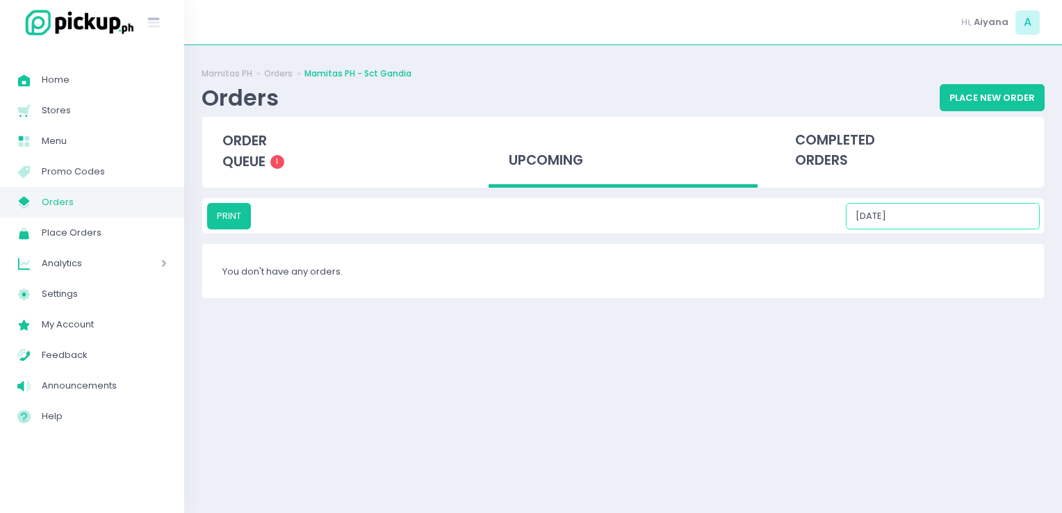
click at [932, 214] on input "09/17/2025" at bounding box center [943, 216] width 194 height 26
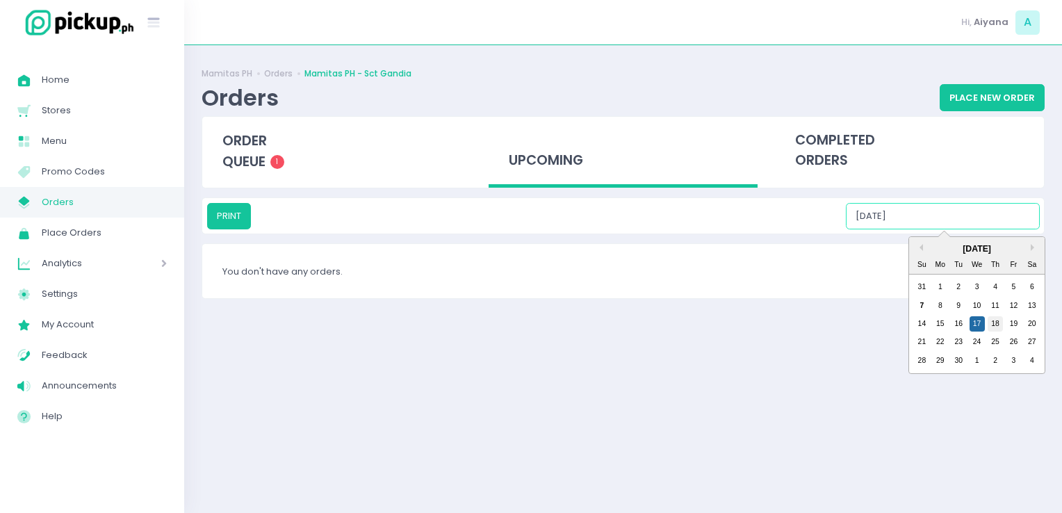
click at [996, 323] on div "18" at bounding box center [995, 323] width 15 height 15
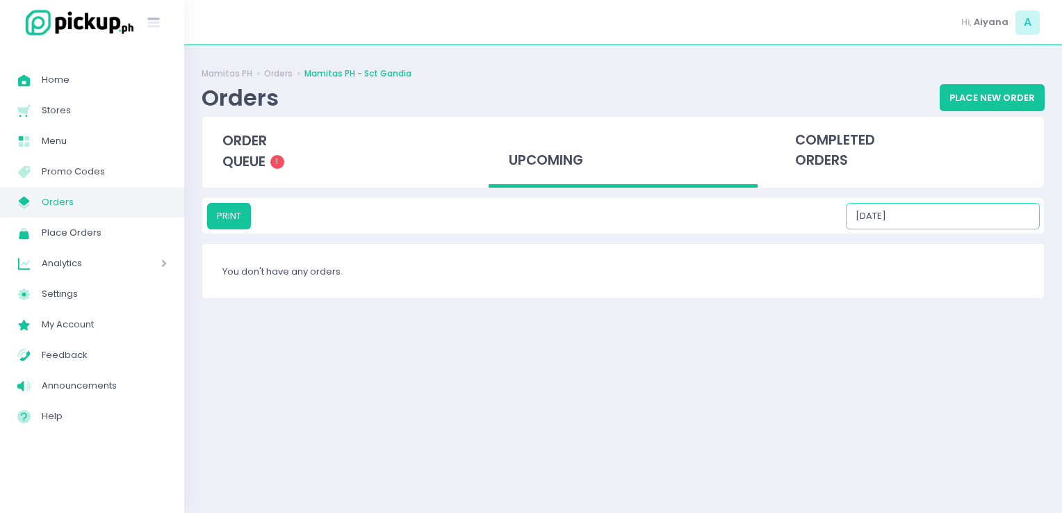
click at [939, 210] on input "09/18/2025" at bounding box center [943, 216] width 194 height 26
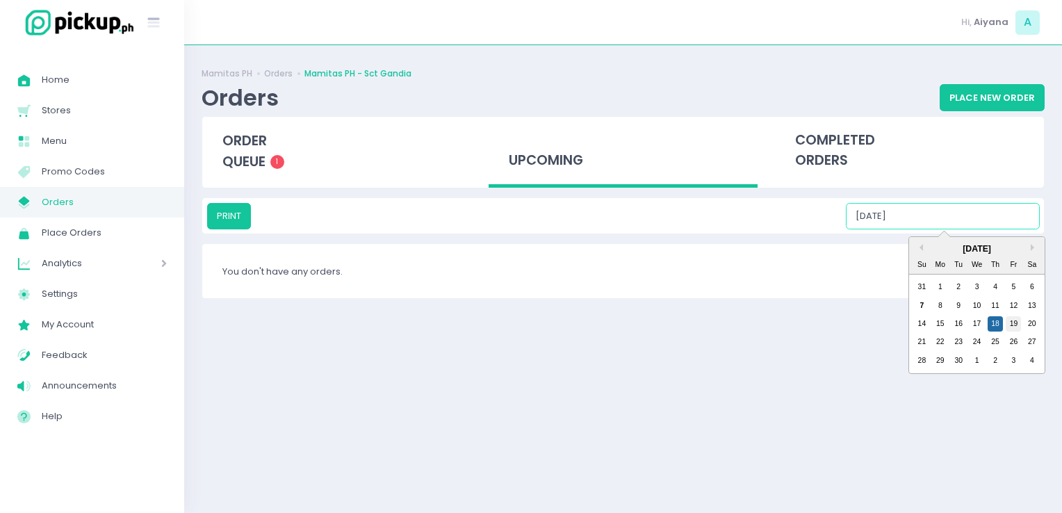
click at [1015, 325] on div "19" at bounding box center [1013, 323] width 15 height 15
click at [943, 220] on input "09/19/2025" at bounding box center [943, 216] width 194 height 26
click at [1036, 327] on div "20" at bounding box center [1032, 323] width 15 height 15
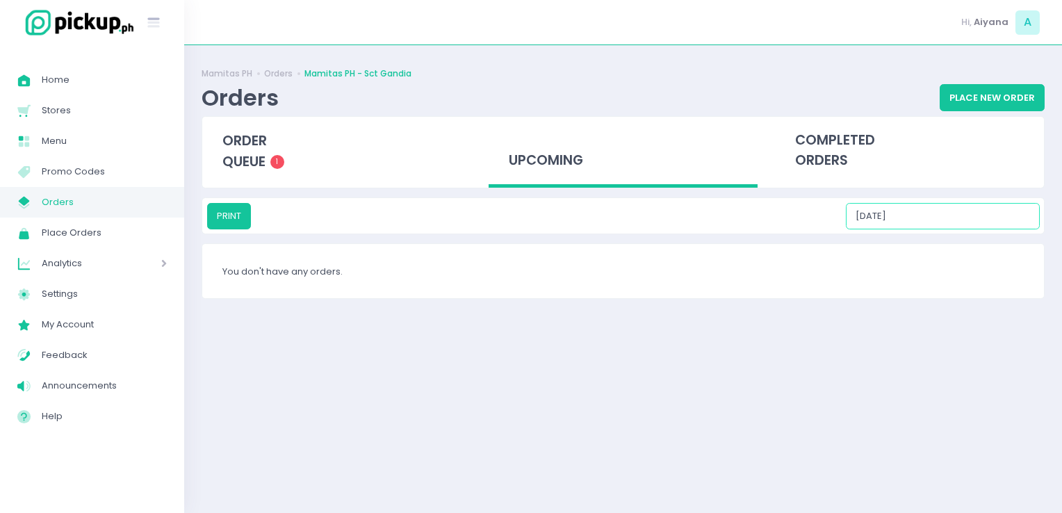
click at [925, 213] on input "09/20/2025" at bounding box center [943, 216] width 194 height 26
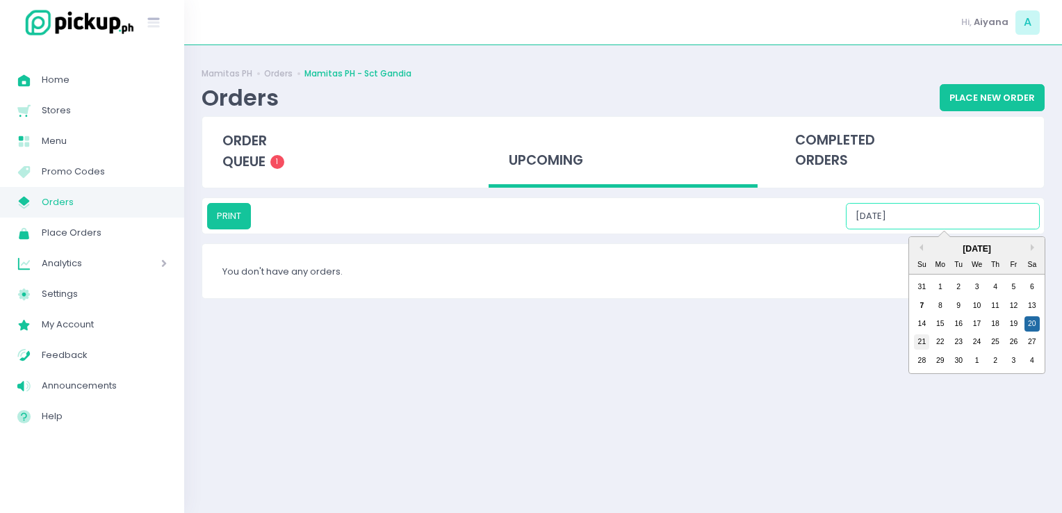
click at [927, 345] on div "21" at bounding box center [921, 341] width 15 height 15
click at [934, 219] on input "09/21/2025" at bounding box center [943, 216] width 194 height 26
click at [935, 343] on div "22" at bounding box center [940, 341] width 15 height 15
click at [931, 207] on input "09/22/2025" at bounding box center [943, 216] width 194 height 26
click at [961, 341] on div "23" at bounding box center [958, 341] width 15 height 15
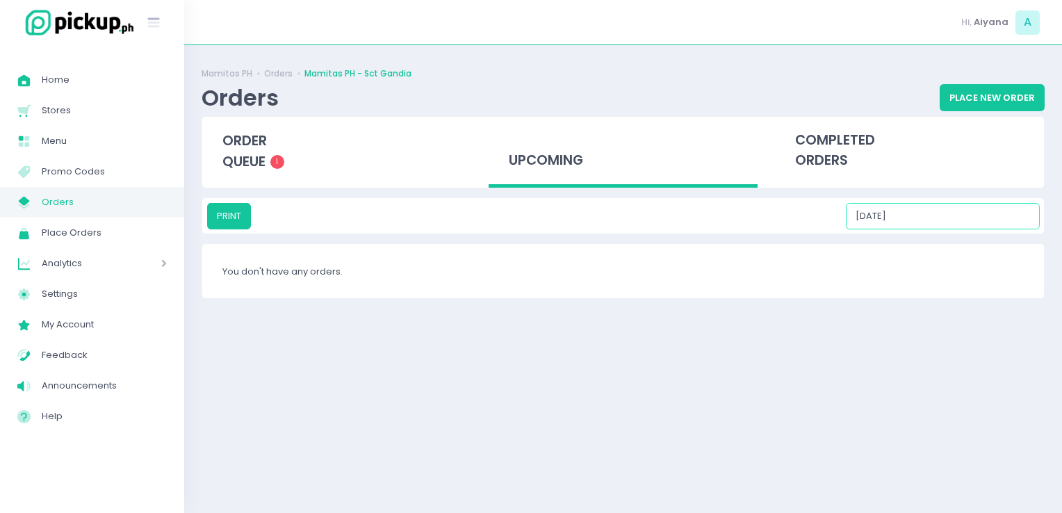
click at [918, 204] on input "09/23/2025" at bounding box center [943, 216] width 194 height 26
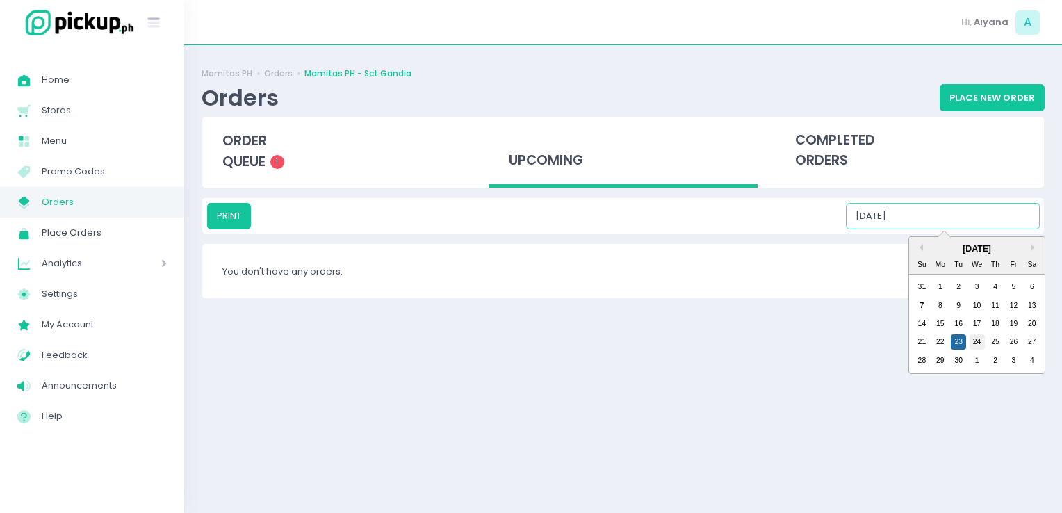
click at [979, 348] on div "24" at bounding box center [977, 341] width 15 height 15
click at [932, 204] on input "09/24/2025" at bounding box center [943, 216] width 194 height 26
click at [1002, 348] on div "21 22 23 24 25 26 27" at bounding box center [977, 342] width 129 height 18
click at [998, 345] on div "25" at bounding box center [995, 341] width 15 height 15
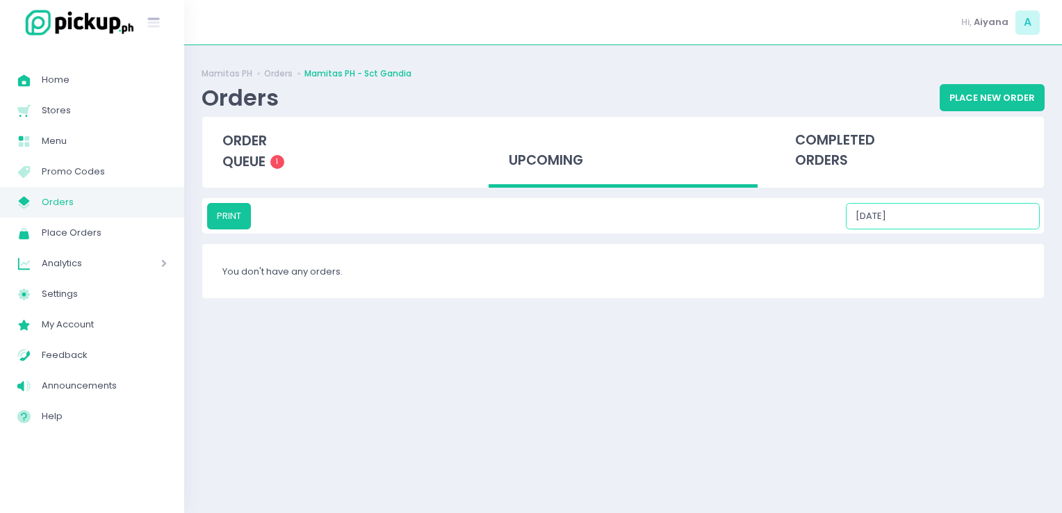
click at [955, 216] on input "09/25/2025" at bounding box center [943, 216] width 194 height 26
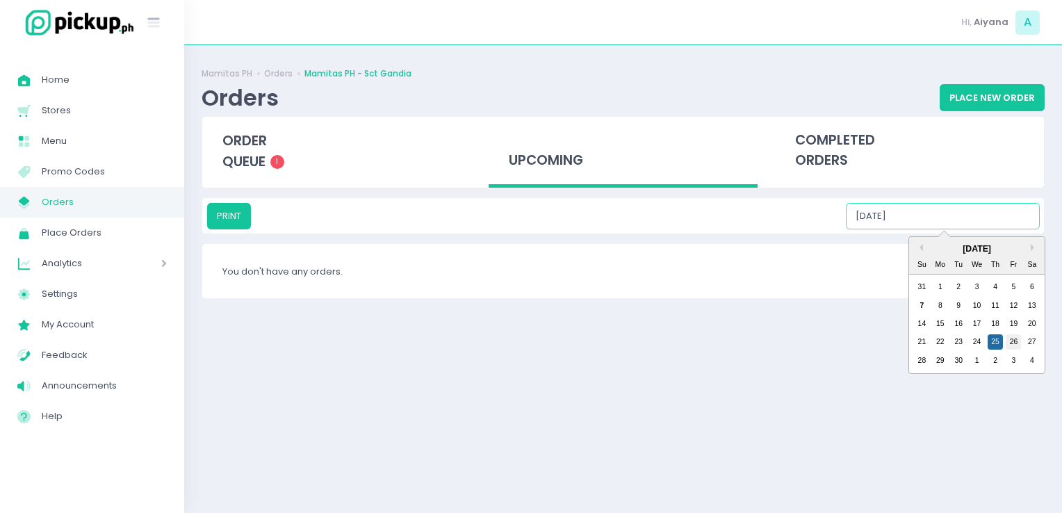
drag, startPoint x: 1022, startPoint y: 343, endPoint x: 1014, endPoint y: 343, distance: 8.3
click at [1014, 343] on div "21 22 23 24 25 26 27" at bounding box center [977, 342] width 129 height 18
click at [1014, 343] on div "26" at bounding box center [1013, 341] width 15 height 15
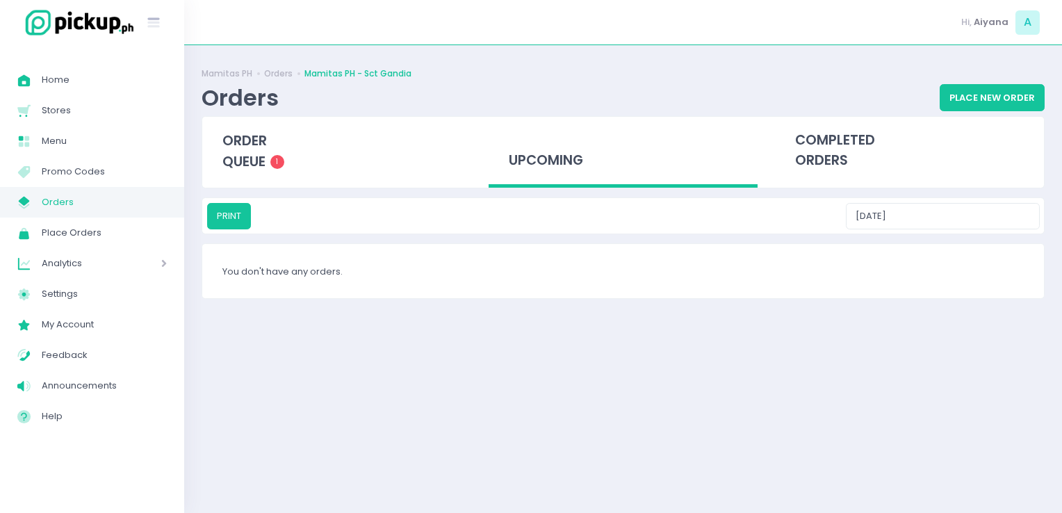
drag, startPoint x: 955, startPoint y: 231, endPoint x: 949, endPoint y: 220, distance: 11.8
click at [949, 220] on div "PRINT 09/26/2025" at bounding box center [623, 215] width 842 height 35
click at [949, 220] on input "09/26/2025" at bounding box center [943, 216] width 194 height 26
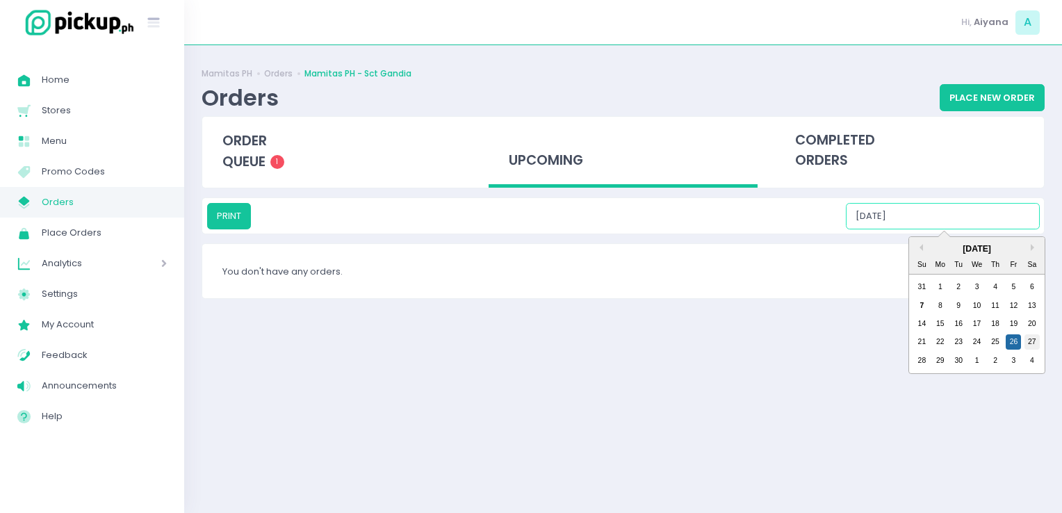
click at [1029, 341] on div "27" at bounding box center [1032, 341] width 15 height 15
click at [933, 203] on input "09/27/2025" at bounding box center [943, 216] width 194 height 26
click at [919, 358] on div "28" at bounding box center [921, 360] width 15 height 15
click at [932, 228] on input "09/28/2025" at bounding box center [943, 216] width 194 height 26
click at [941, 359] on div "29" at bounding box center [940, 360] width 15 height 15
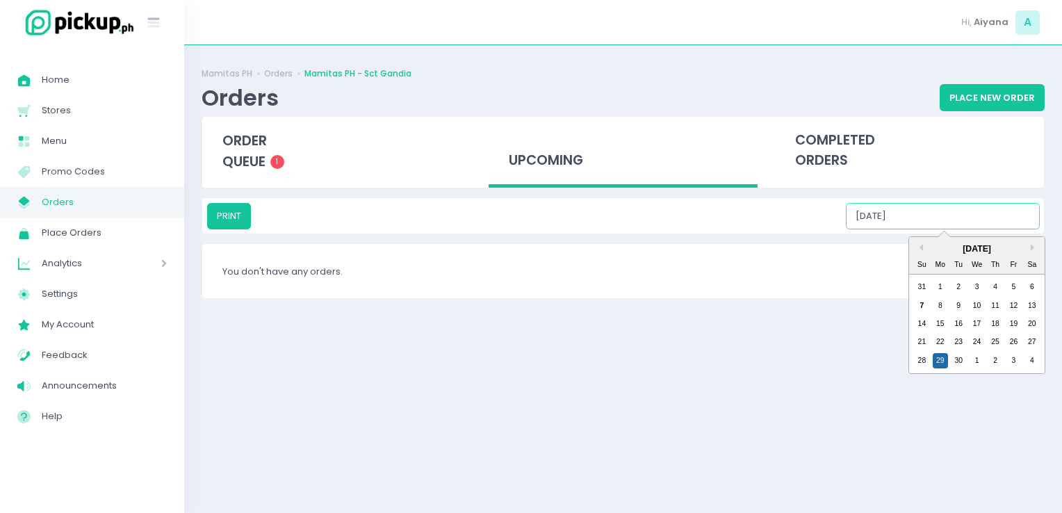
click at [943, 213] on input "09/29/2025" at bounding box center [943, 216] width 194 height 26
click at [960, 363] on div "30" at bounding box center [958, 360] width 15 height 15
type input "09/30/2025"
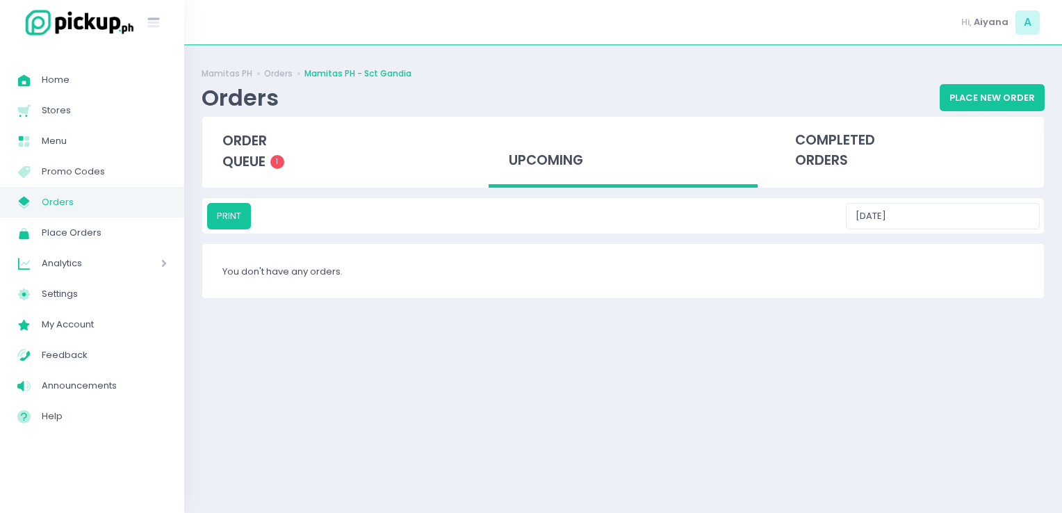
click at [114, 194] on span "Orders" at bounding box center [104, 202] width 125 height 18
